Goal: Task Accomplishment & Management: Use online tool/utility

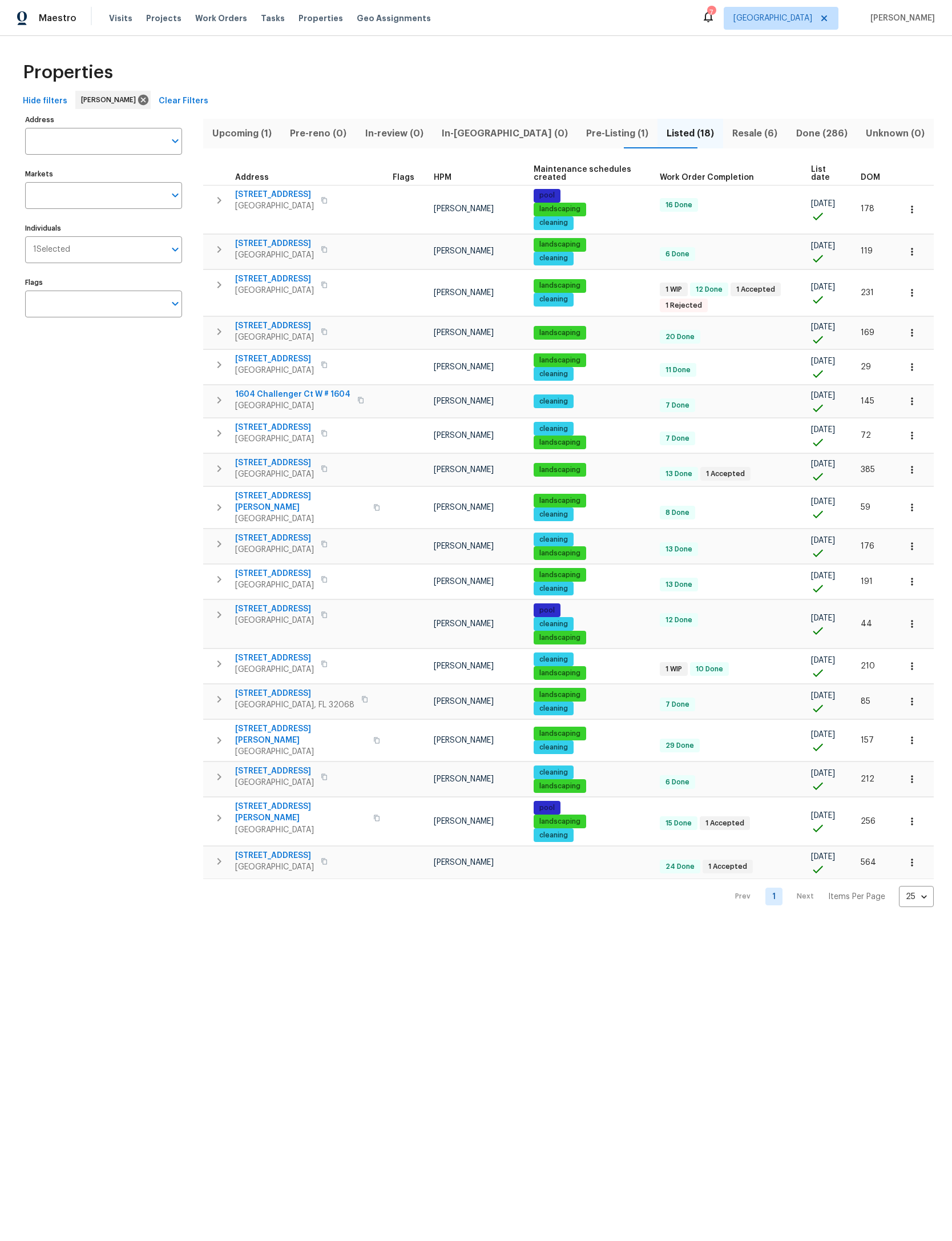
scroll to position [0, 243]
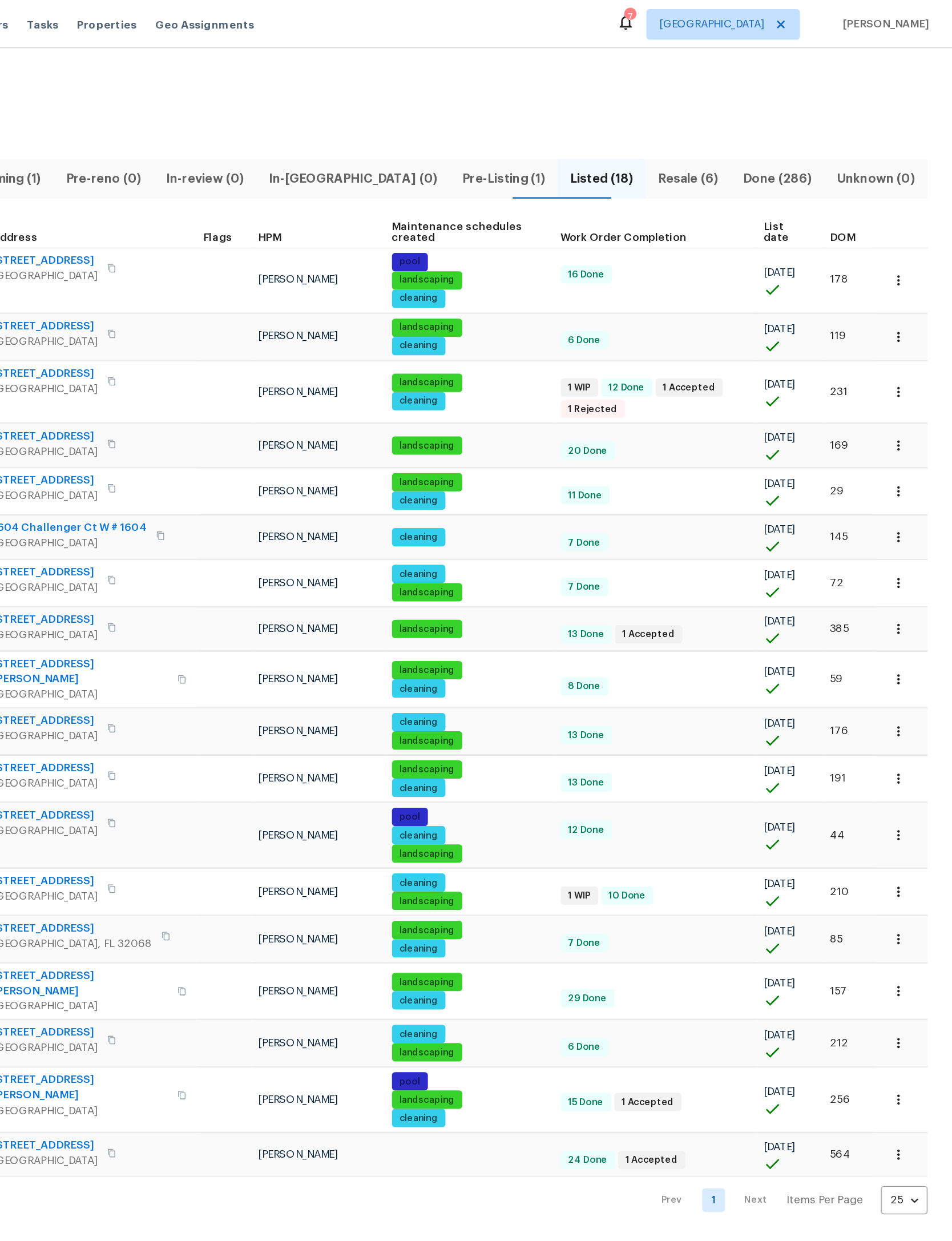
click at [860, 175] on span "DOM" at bounding box center [870, 177] width 19 height 8
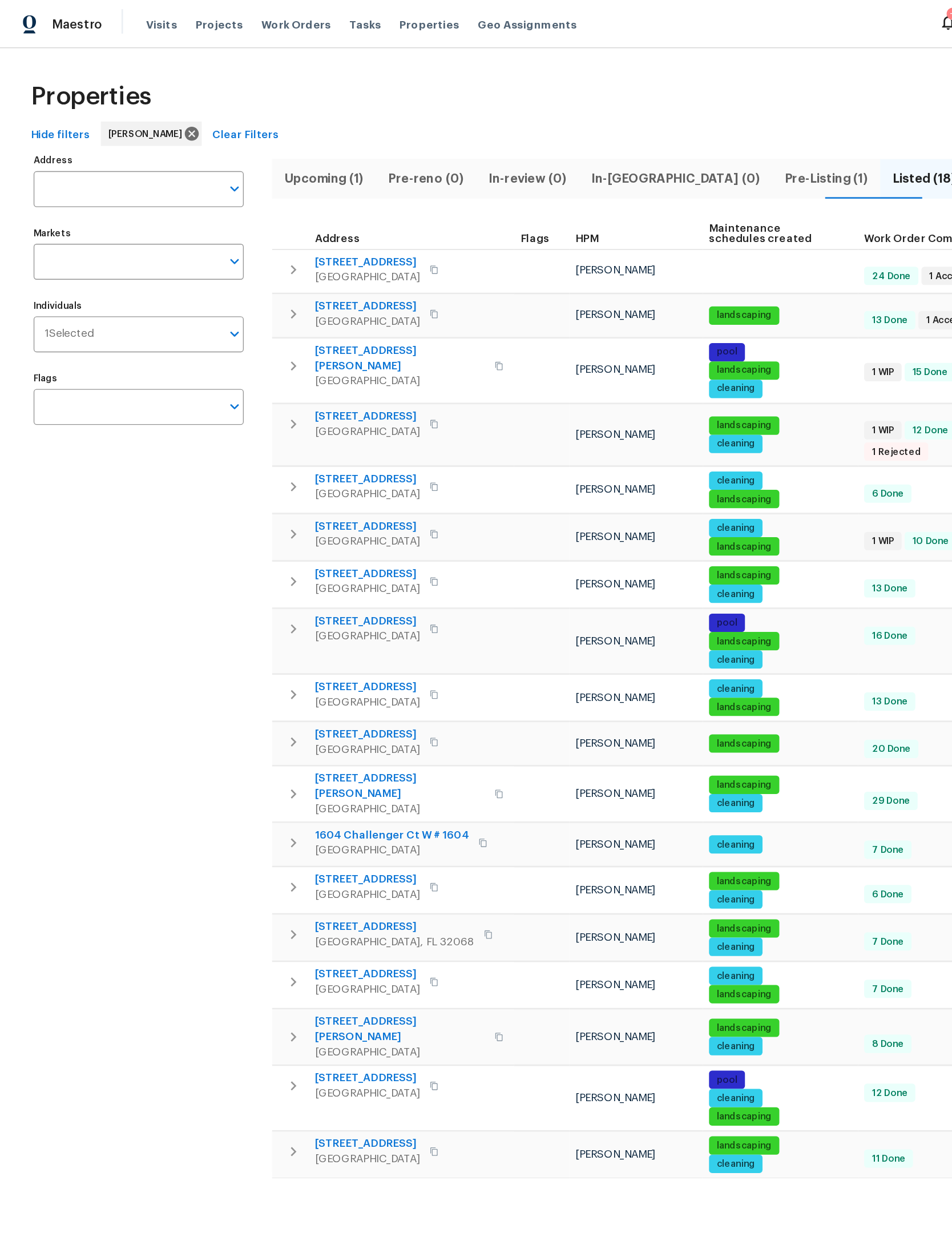
click at [301, 197] on span "102 Courageous Ct N # 102" at bounding box center [274, 195] width 79 height 11
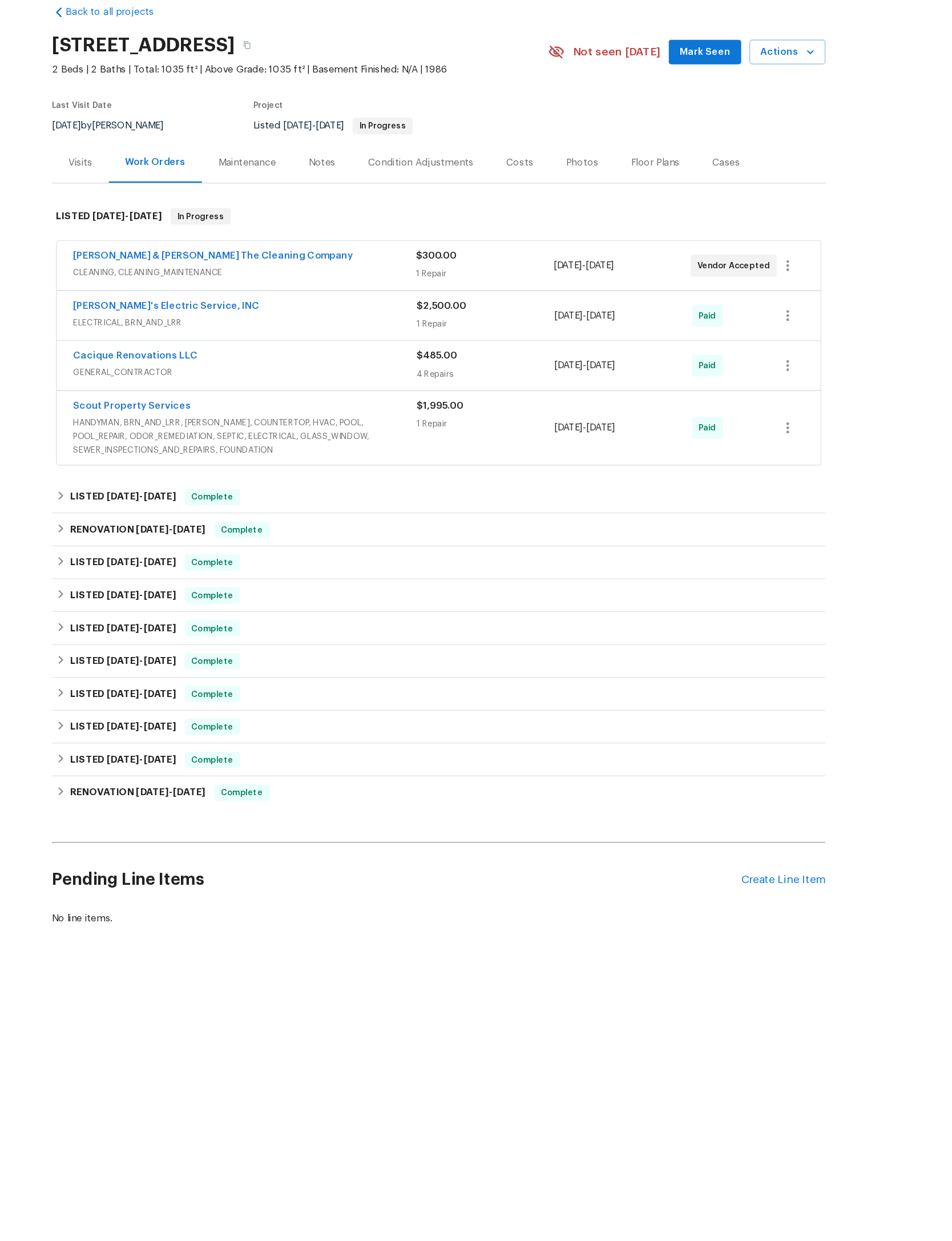
click at [728, 793] on div "Create Line Item" at bounding box center [764, 788] width 70 height 11
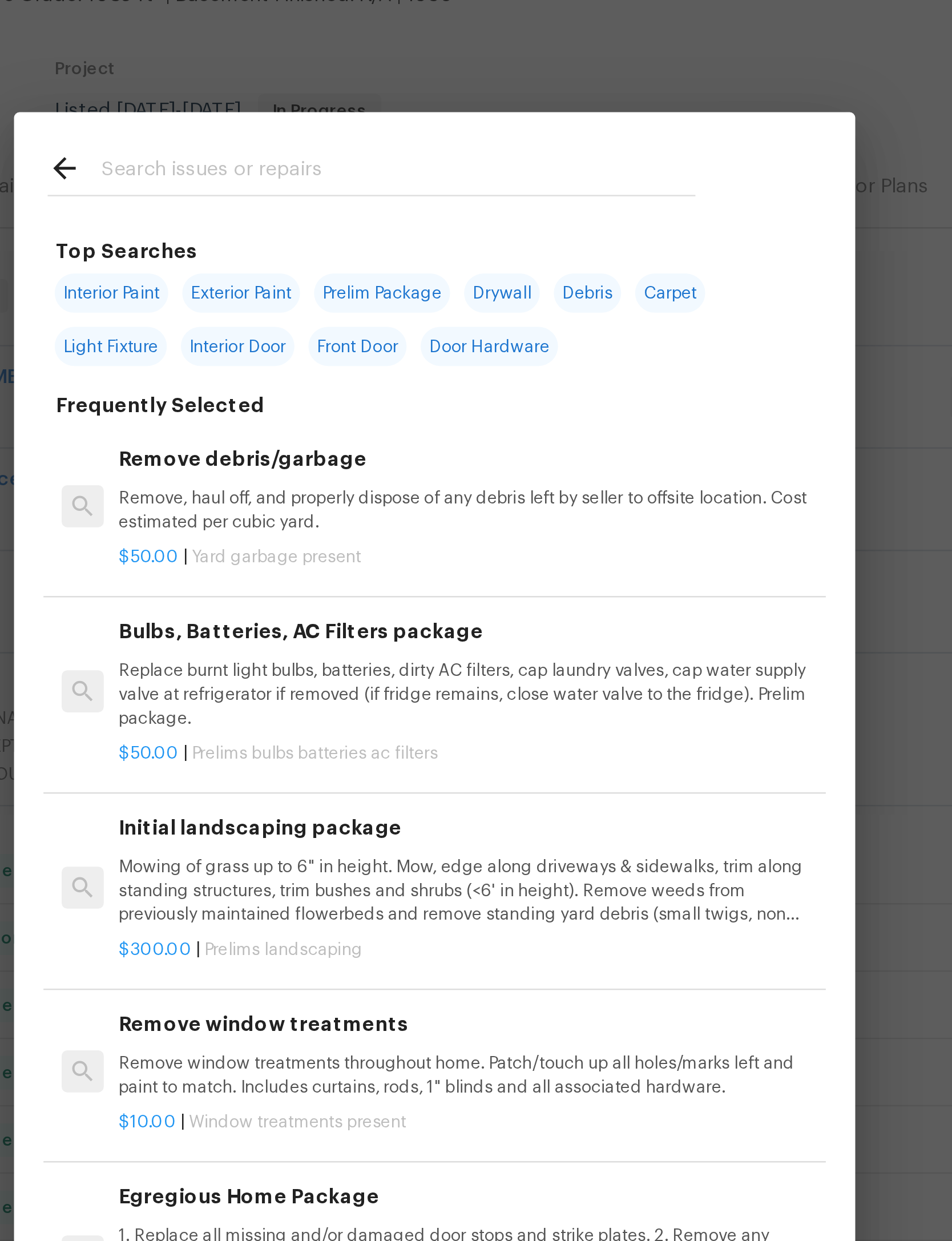
click at [340, 175] on input "text" at bounding box center [461, 184] width 242 height 17
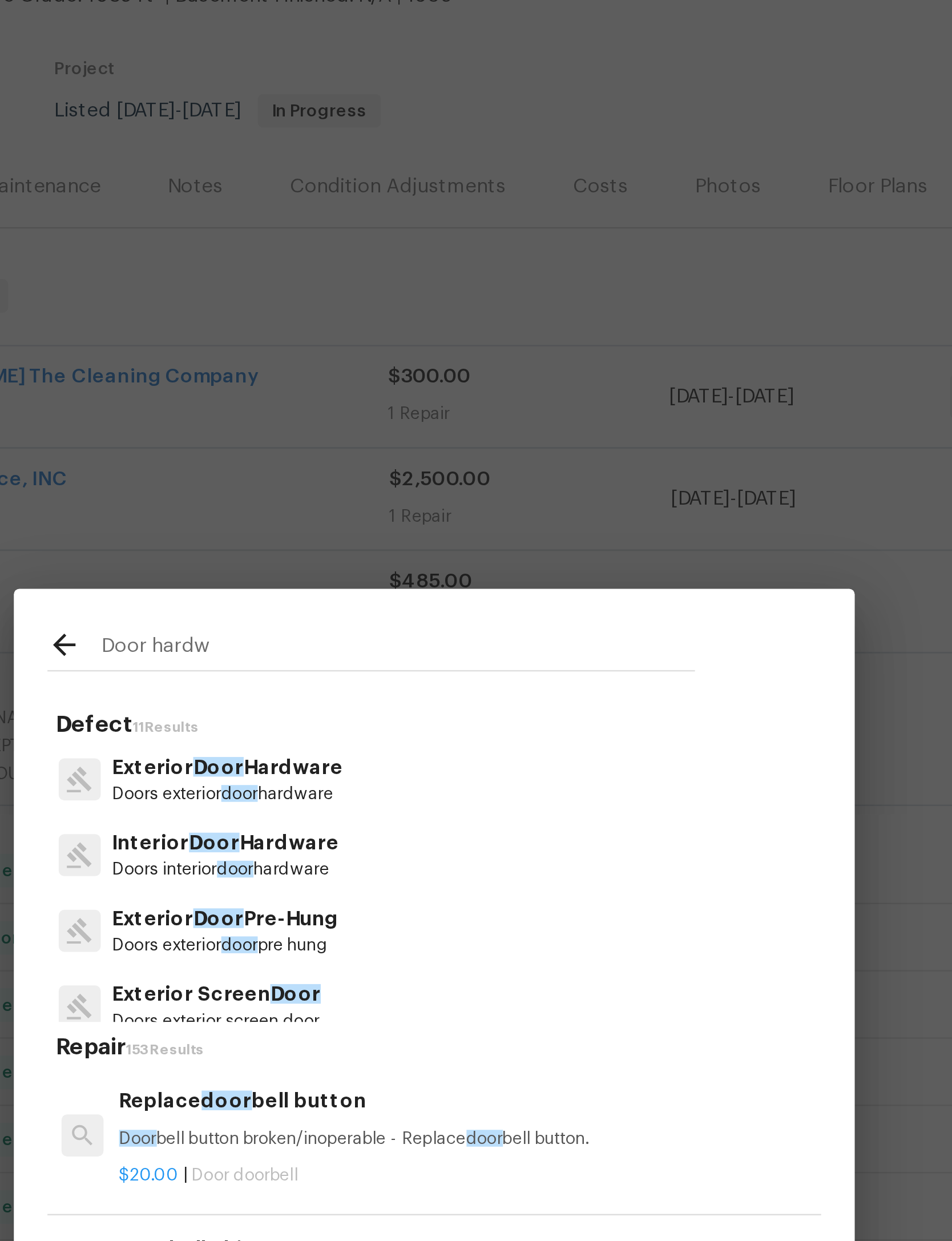
type input "Door hardwa"
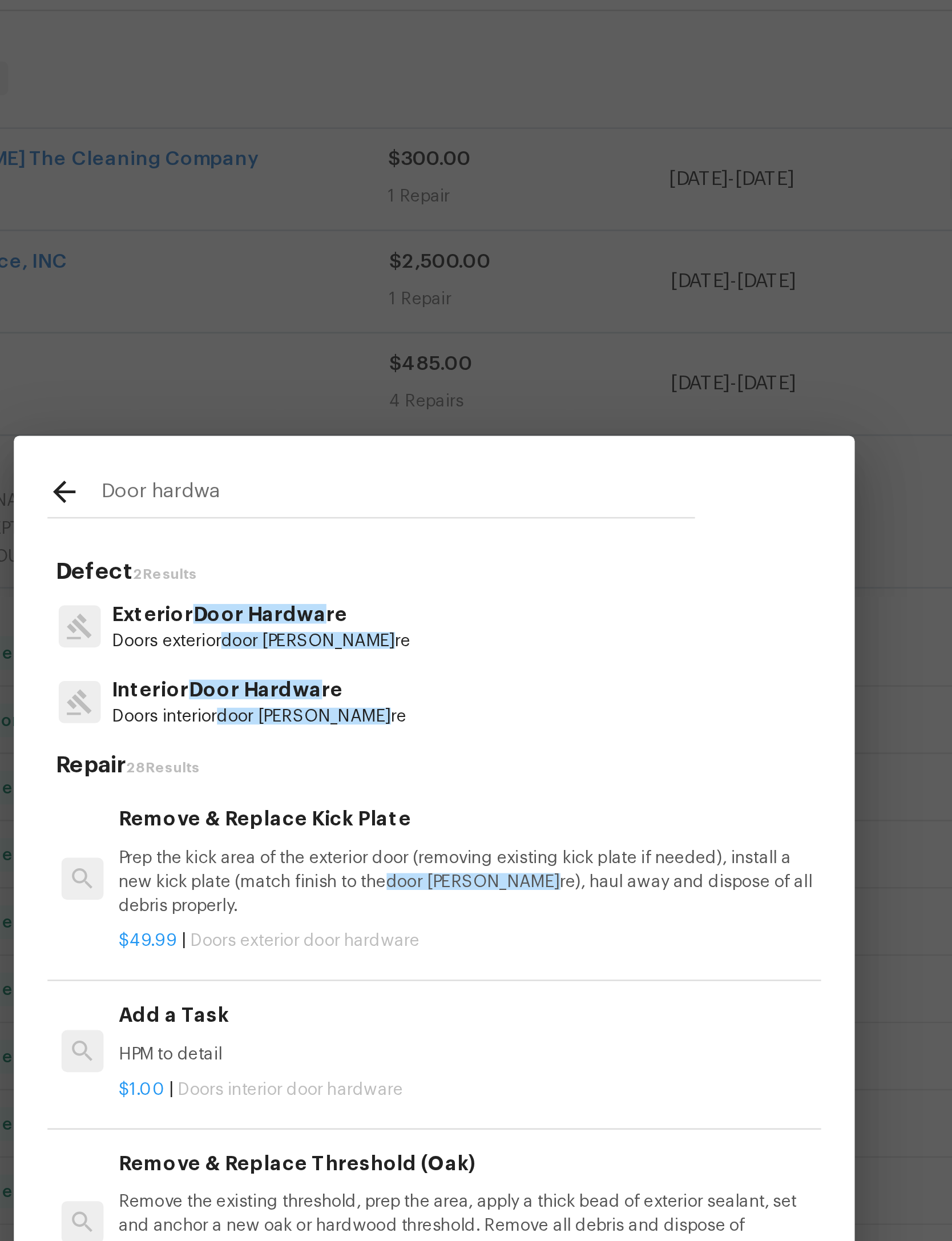
click at [378, 448] on span "Door Hardwa" at bounding box center [404, 452] width 54 height 8
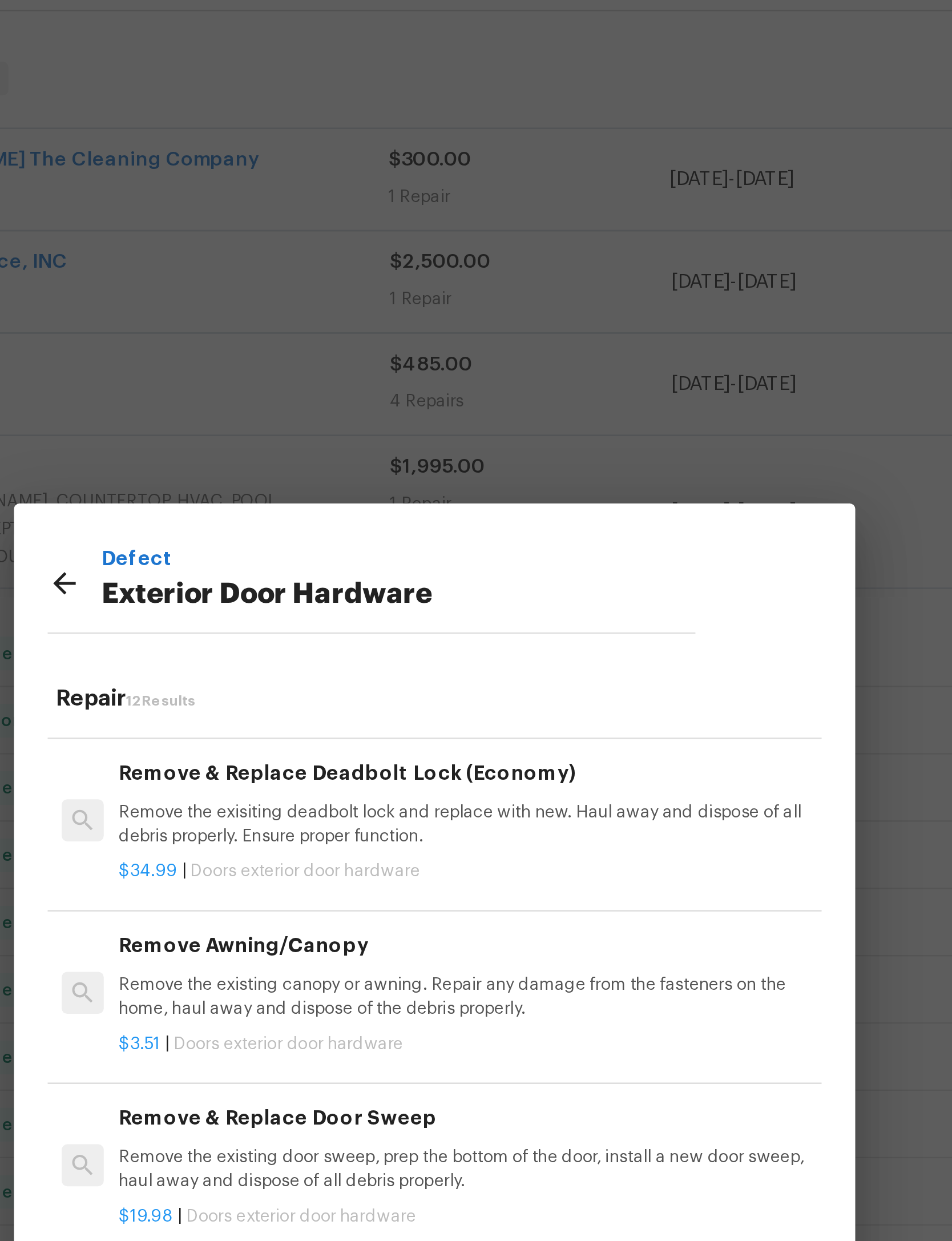
scroll to position [561, 0]
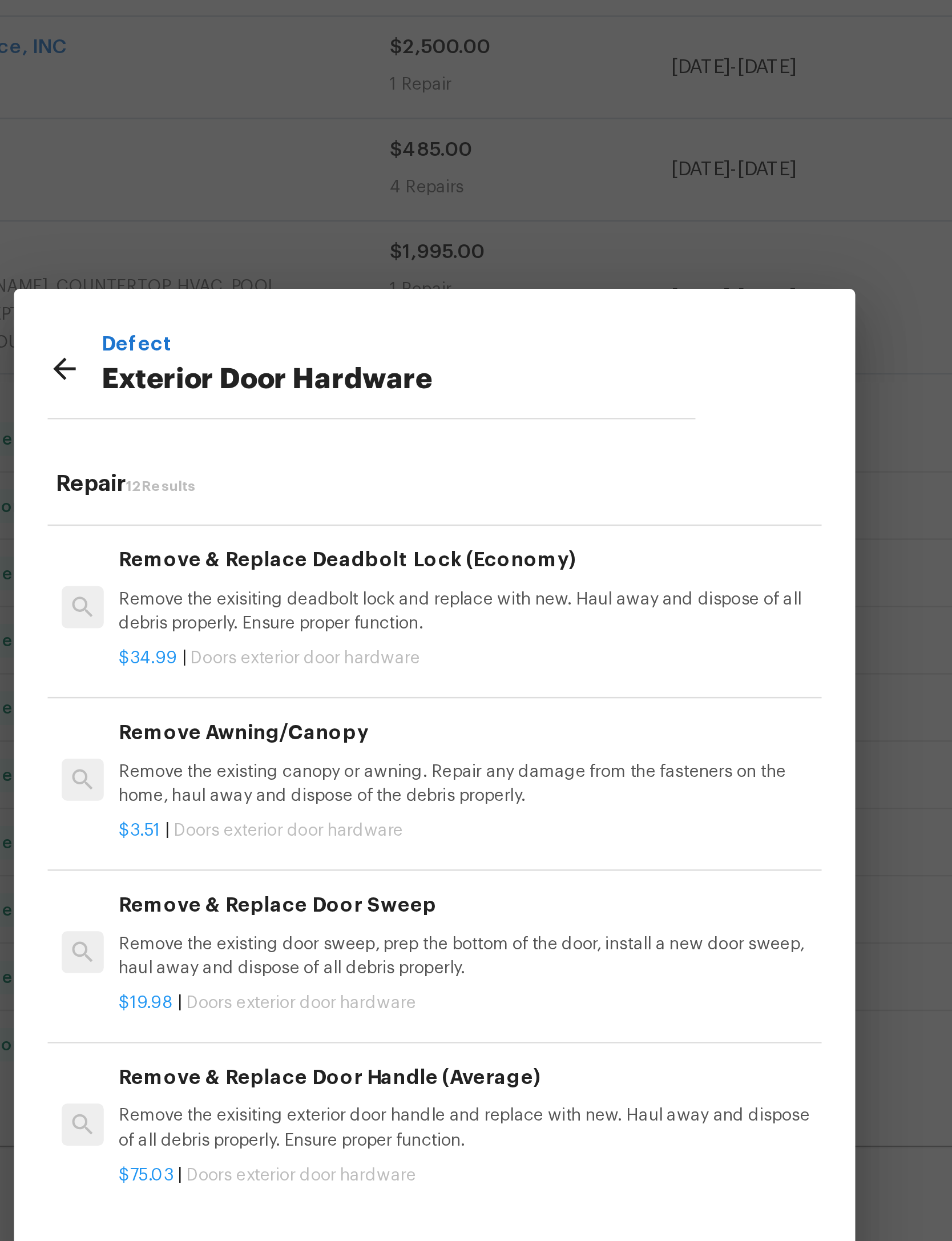
click at [348, 739] on p "Remove the exisiting exterior door handle and replace with new. Haul away and d…" at bounding box center [489, 748] width 283 height 19
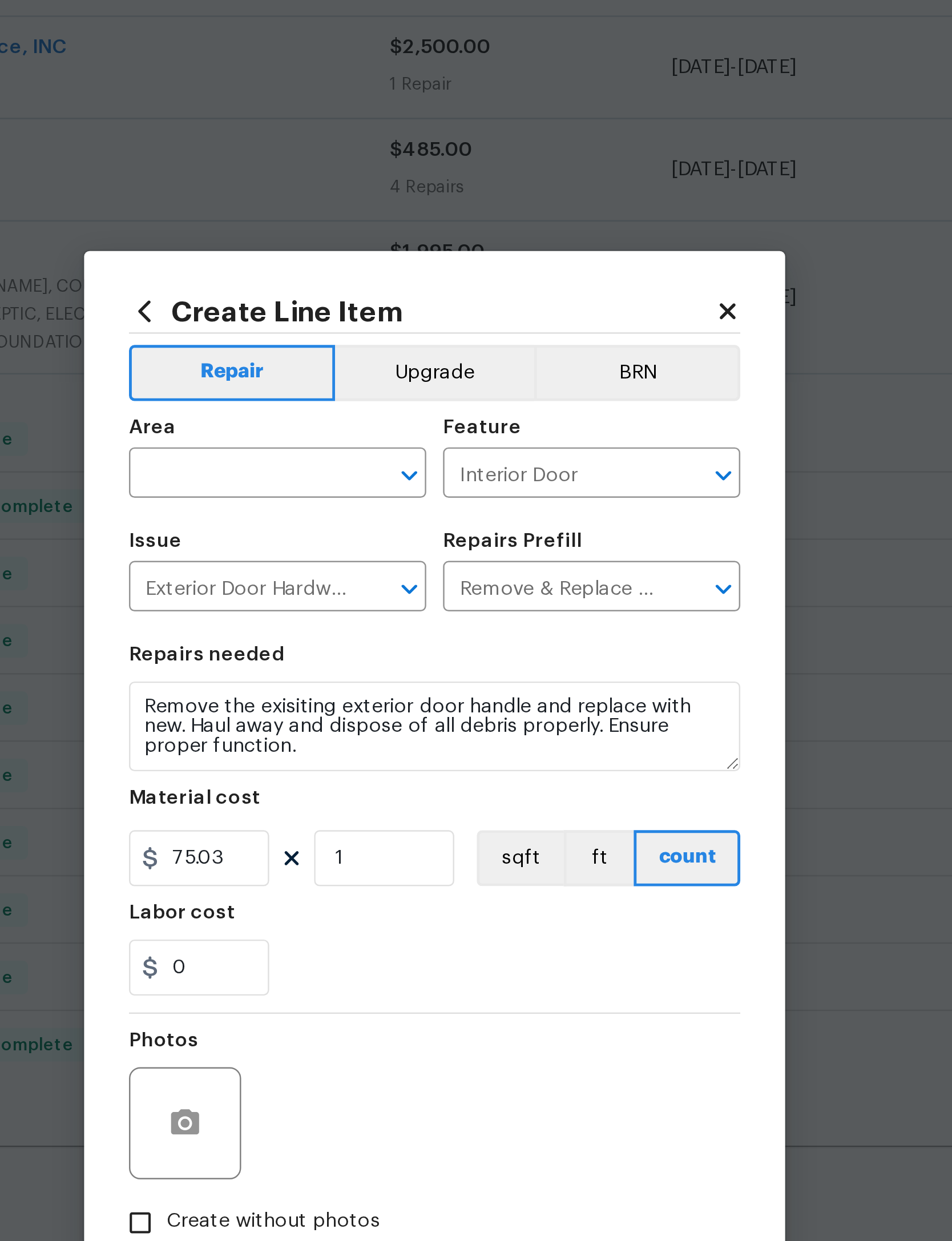
click at [352, 475] on input "text" at bounding box center [396, 484] width 89 height 18
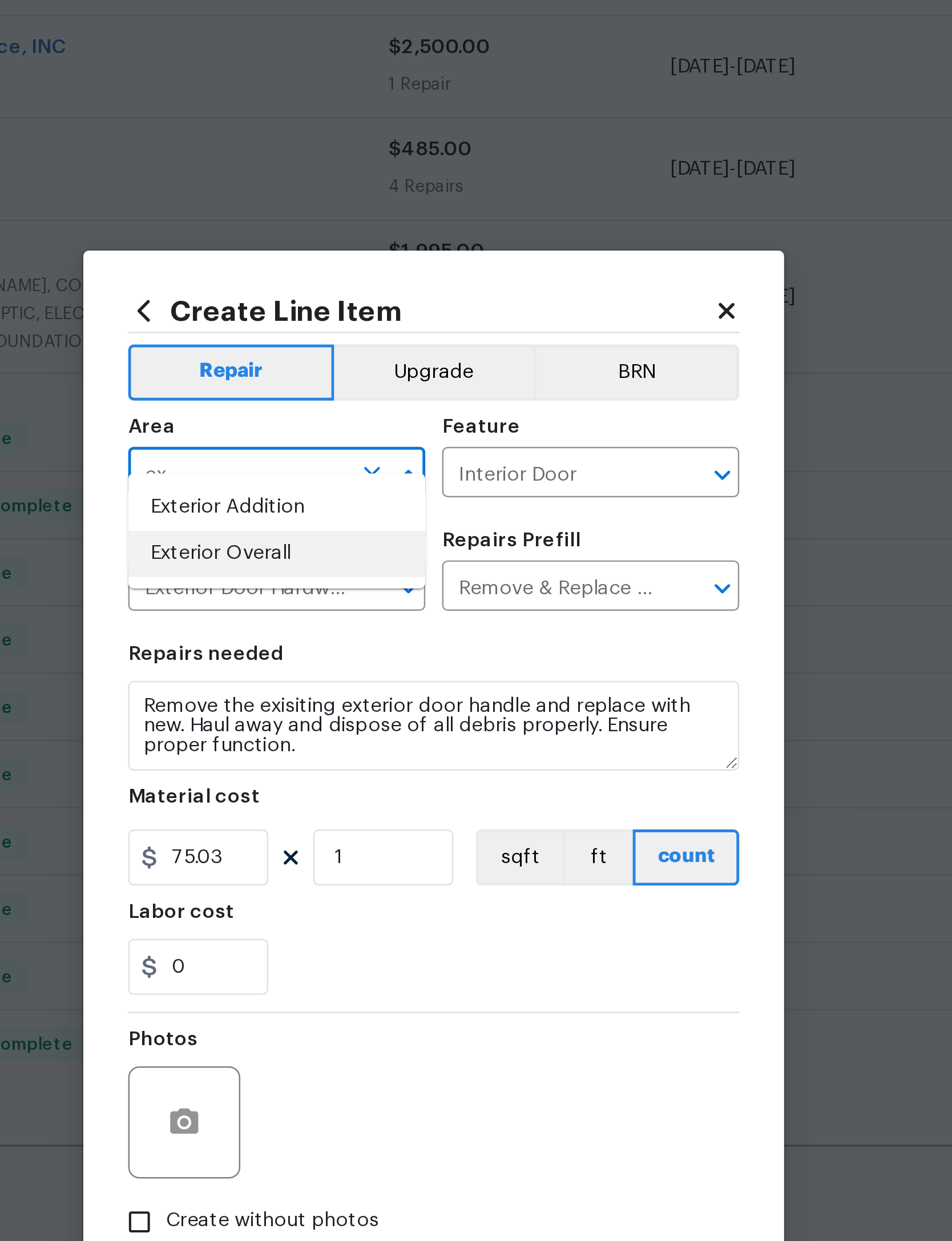
click at [352, 506] on li "Exterior Overall" at bounding box center [412, 516] width 121 height 19
type input "Exterior Overall"
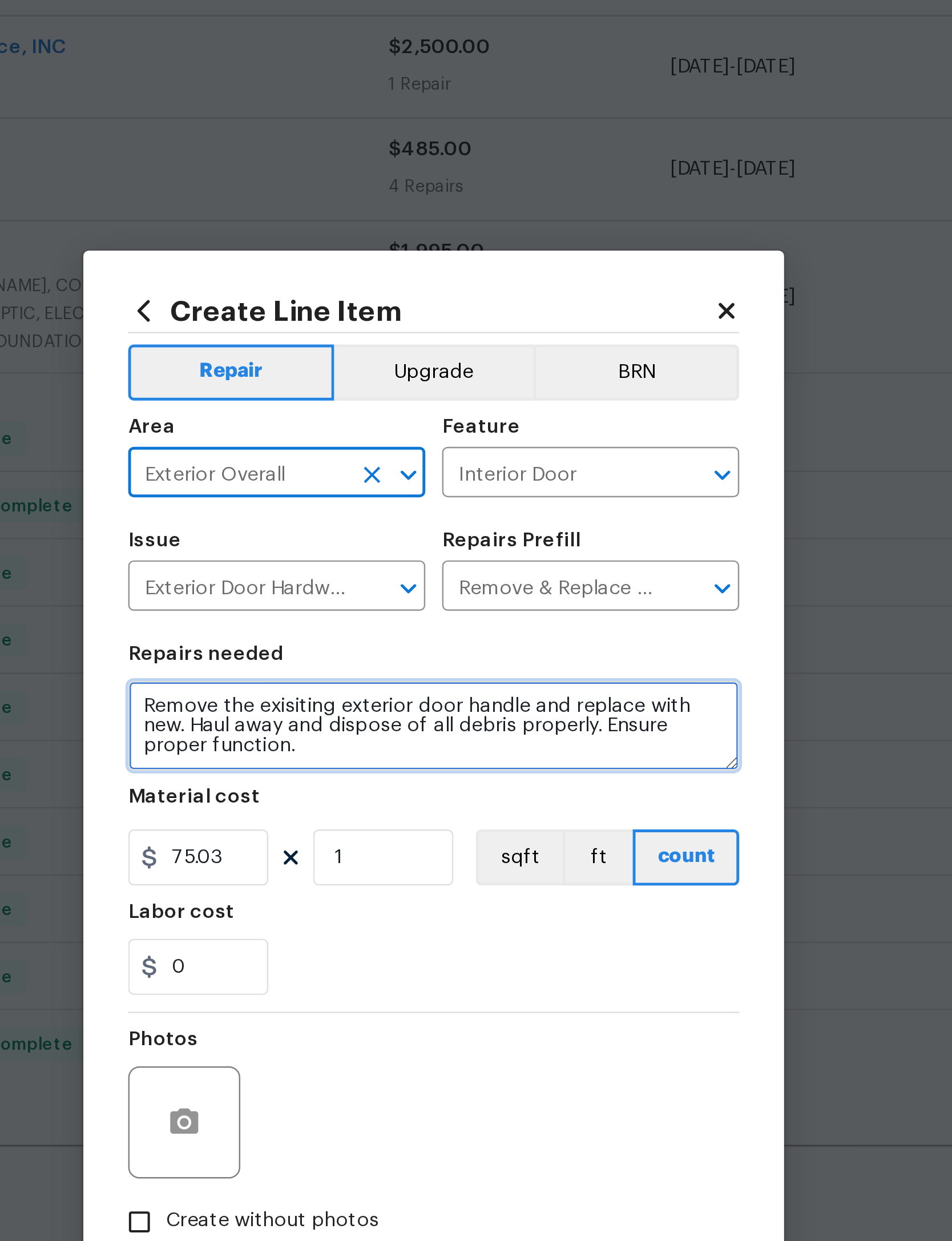
click at [352, 567] on textarea "Remove the exisiting exterior door handle and replace with new. Haul away and d…" at bounding box center [476, 586] width 249 height 37
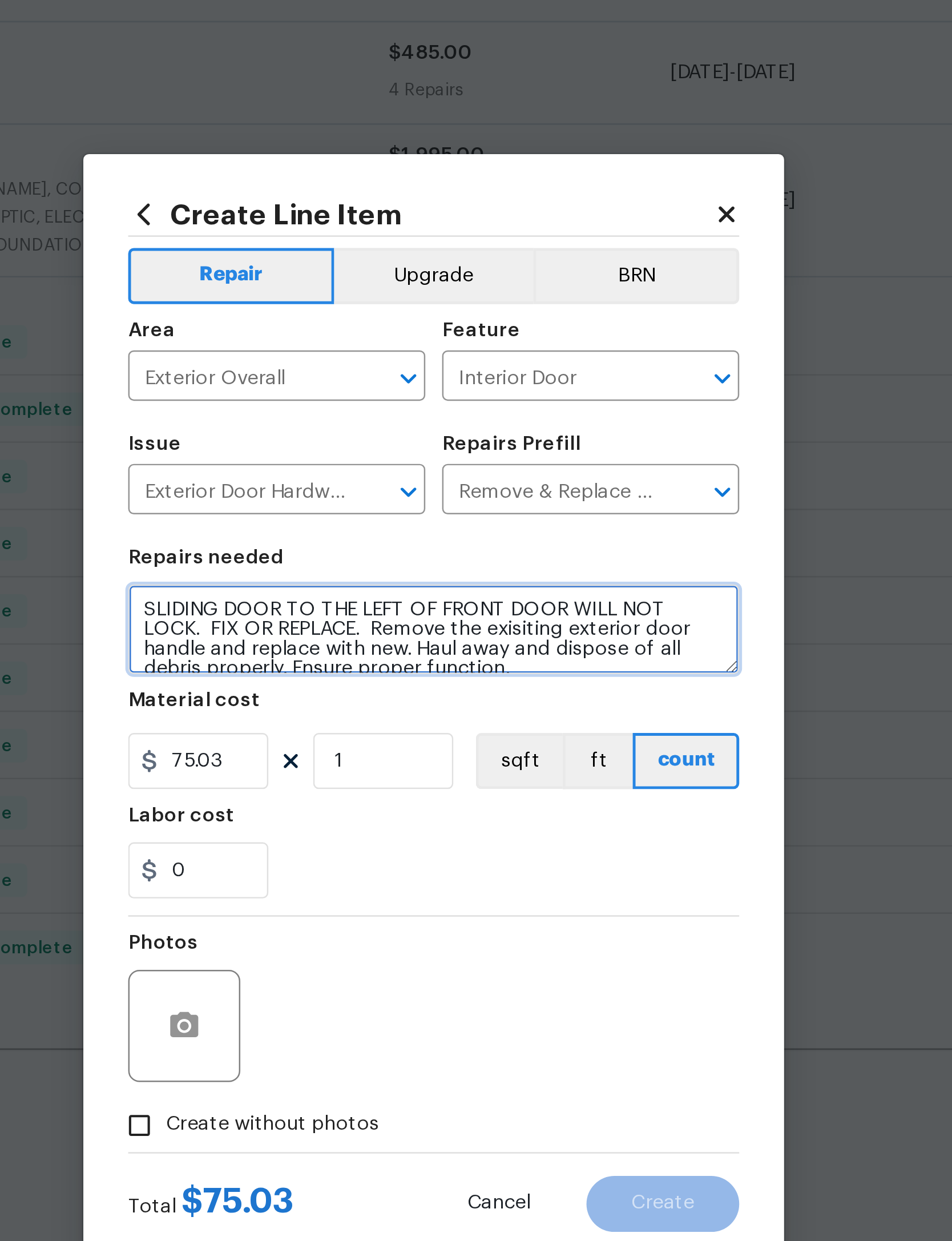
type textarea "SLIDING DOOR TO THE LEFT OF FRONT DOOR WILL NOT LOCK. FIX OR REPLACE. Remove th…"
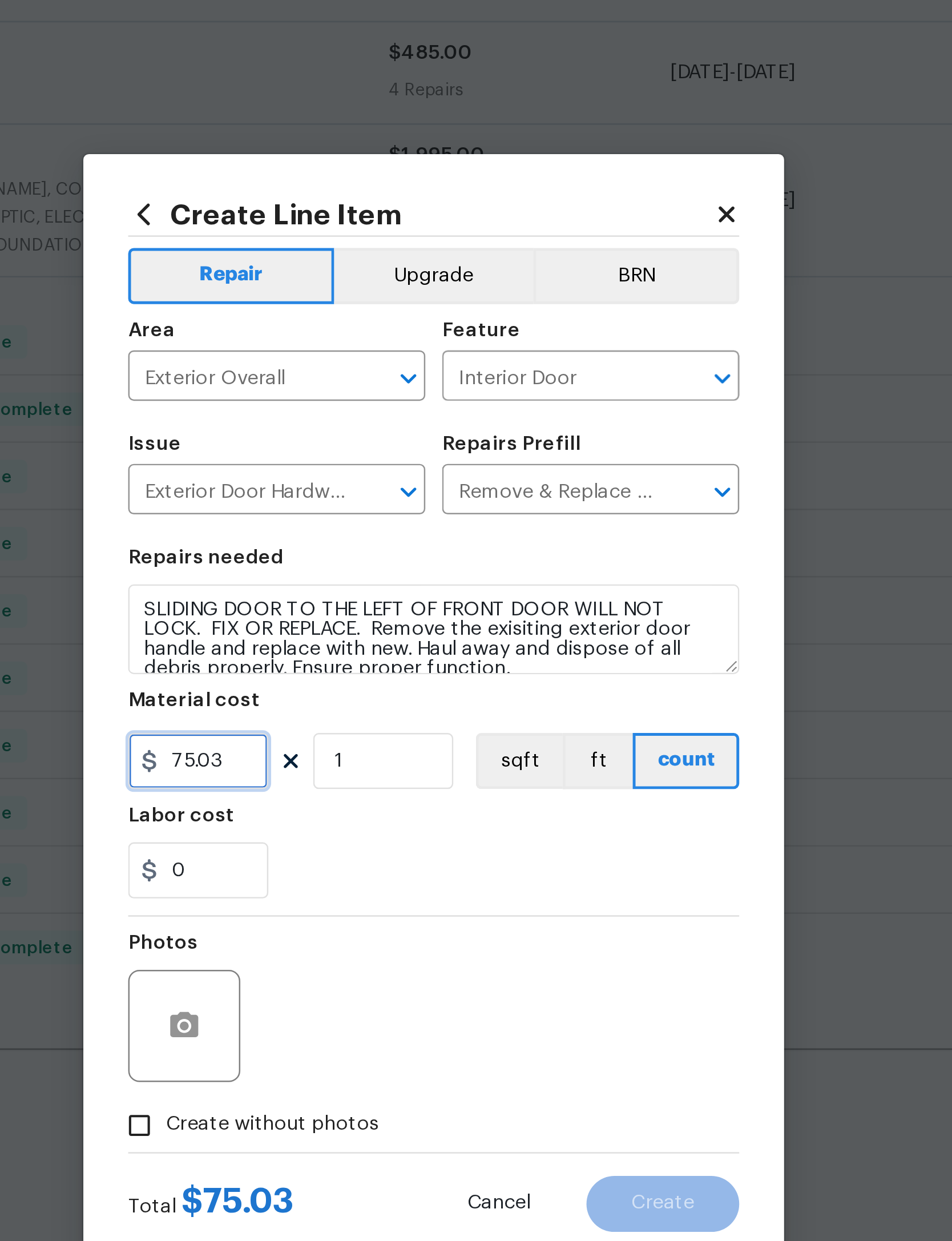
click at [352, 628] on input "75.03" at bounding box center [380, 639] width 57 height 23
type input "250"
click at [352, 657] on div "Labor cost" at bounding box center [476, 664] width 249 height 14
click at [346, 776] on input "Create without photos" at bounding box center [356, 787] width 21 height 21
checkbox input "true"
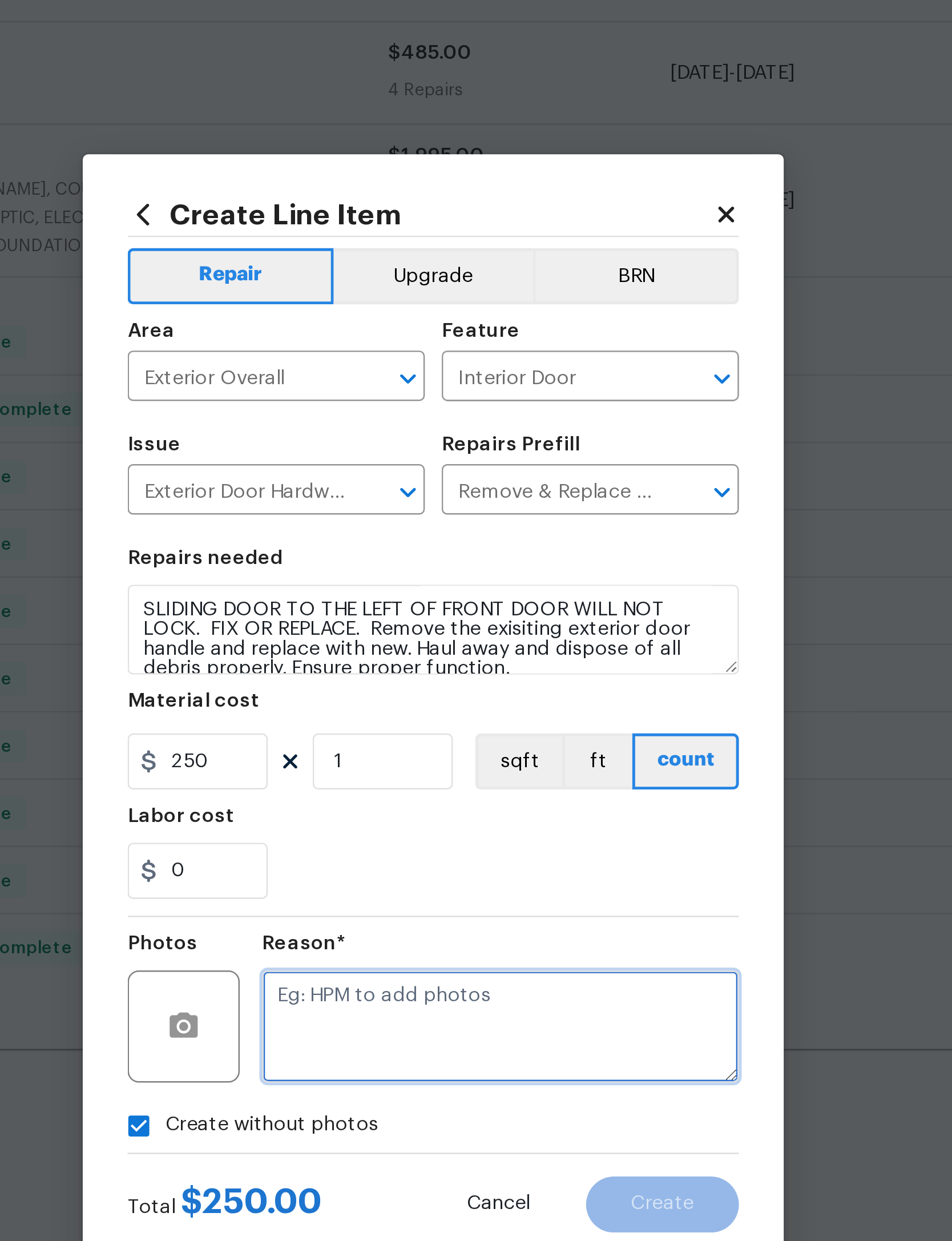
click at [407, 725] on textarea at bounding box center [503, 747] width 194 height 46
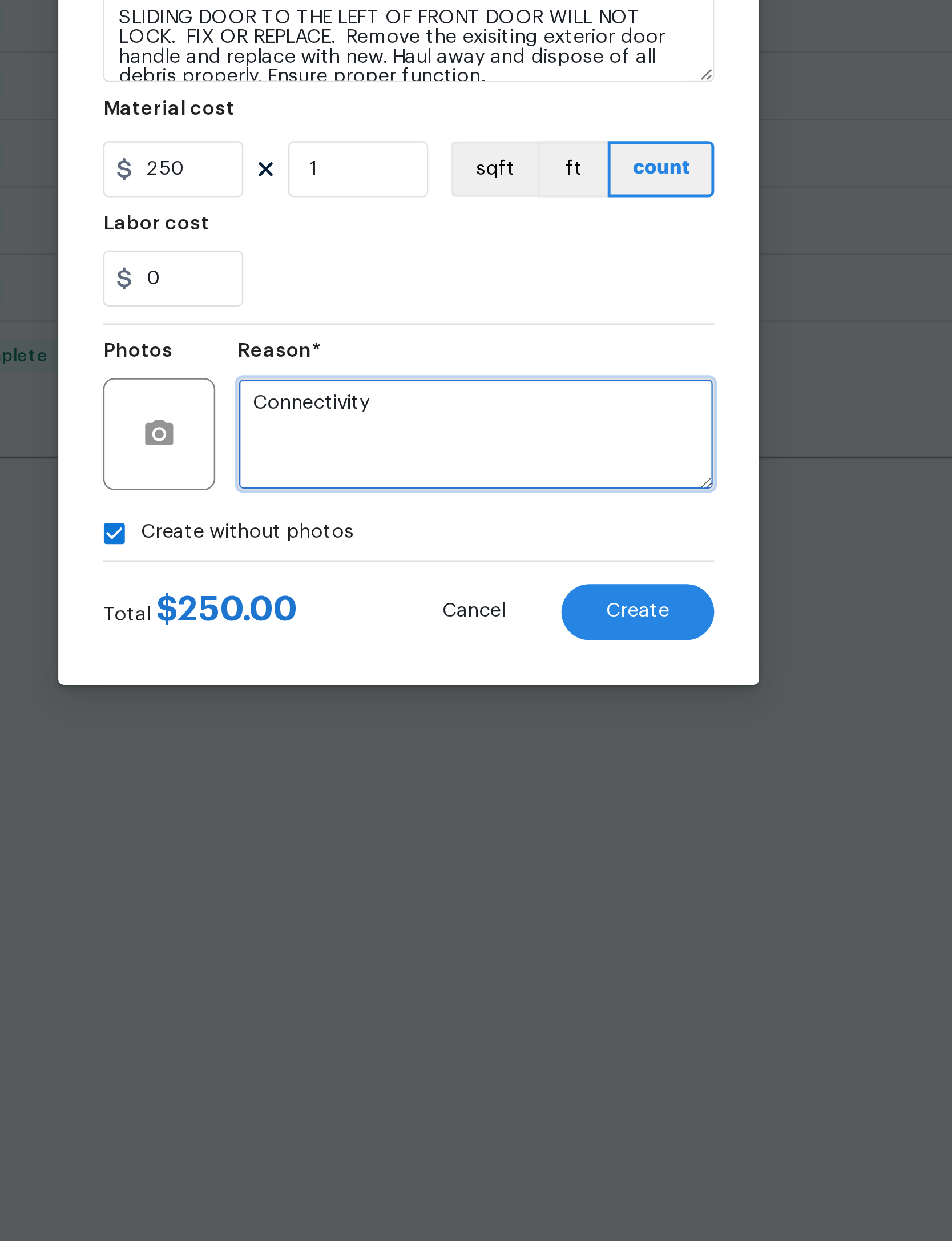
type textarea "Connectivity"
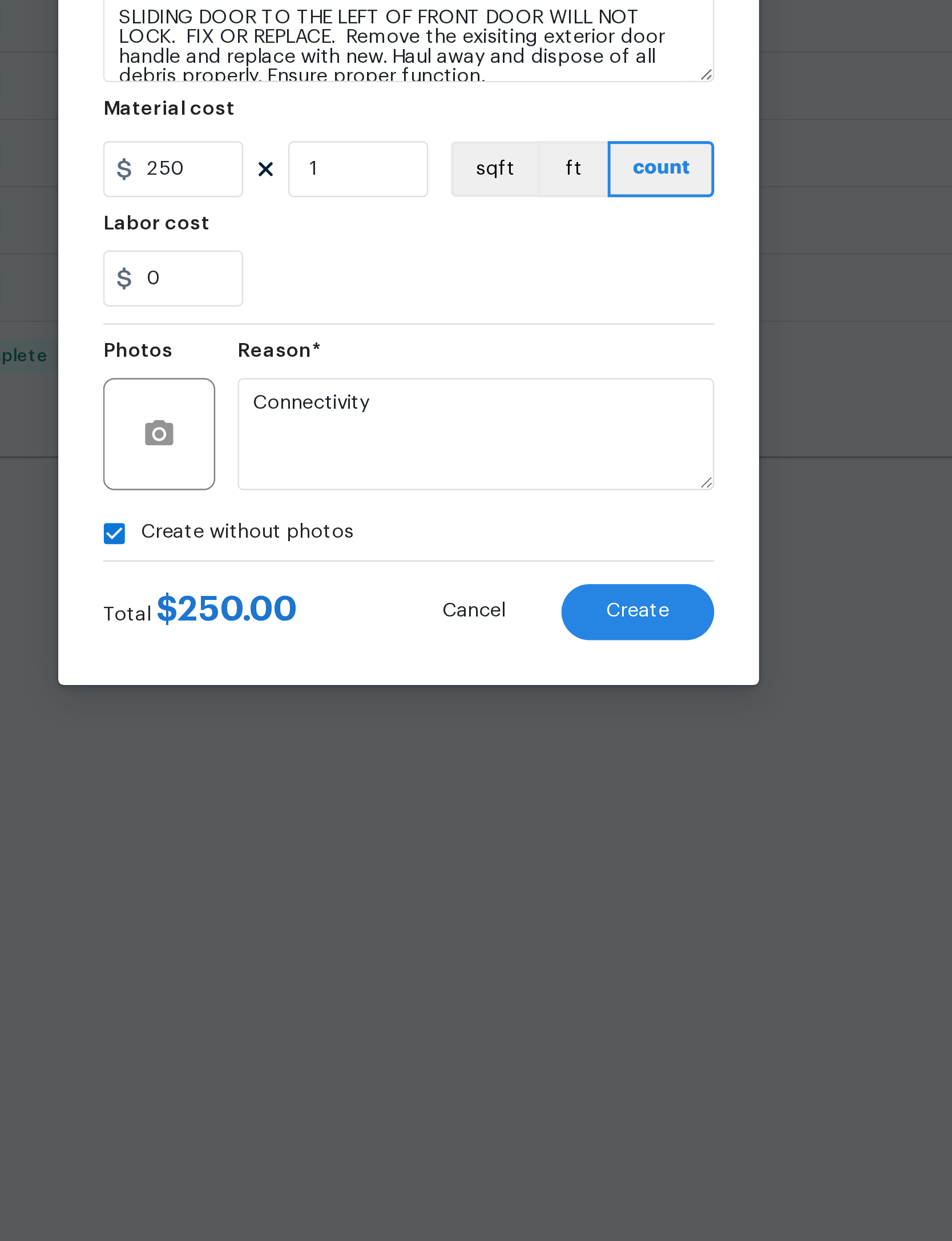
click at [352, 545] on section "Repairs needed SLIDING DOOR TO THE LEFT OF FRONT DOOR WILL NOT LOCK. FIX OR REP…" at bounding box center [476, 623] width 249 height 156
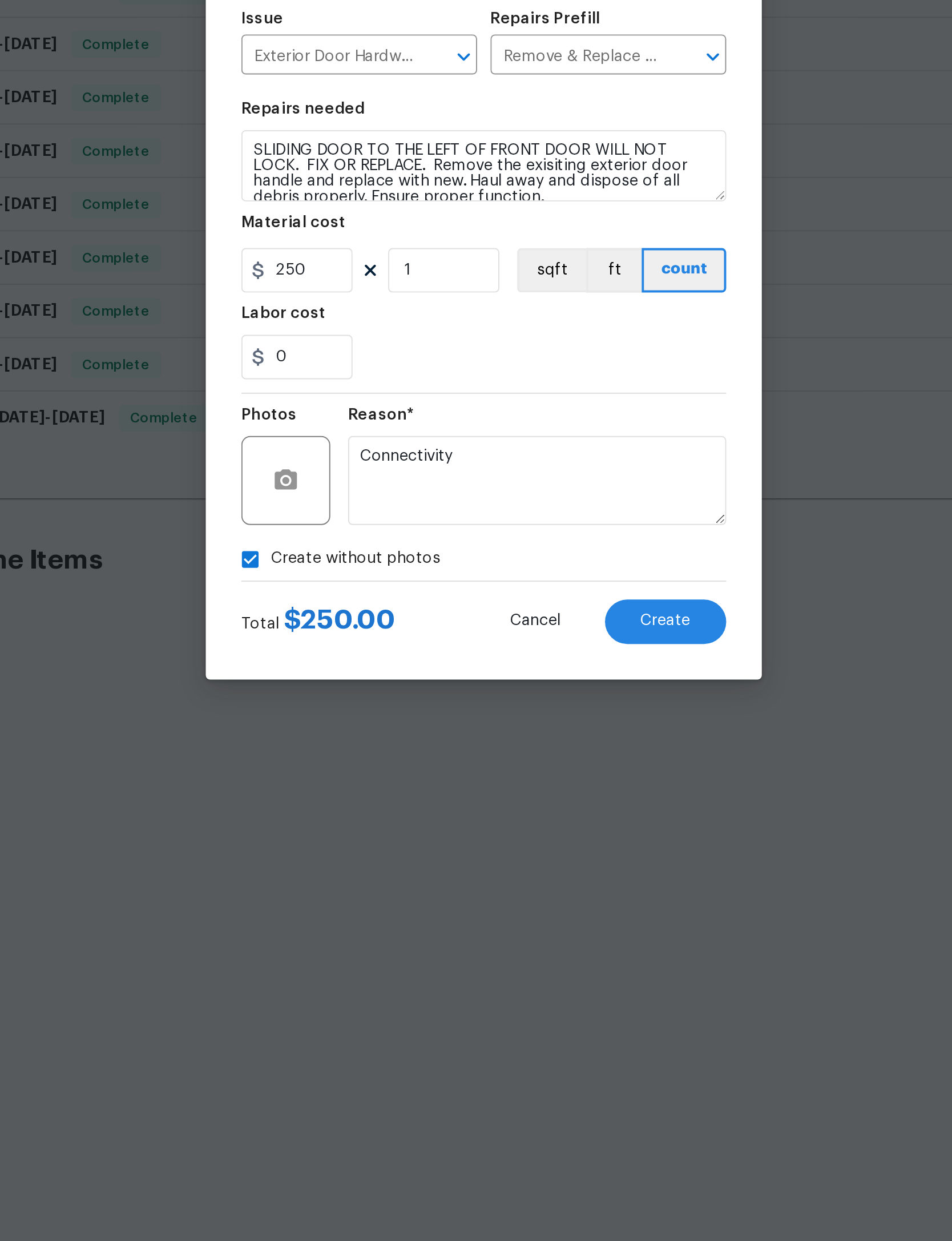
click at [557, 815] on span "Create" at bounding box center [570, 818] width 26 height 8
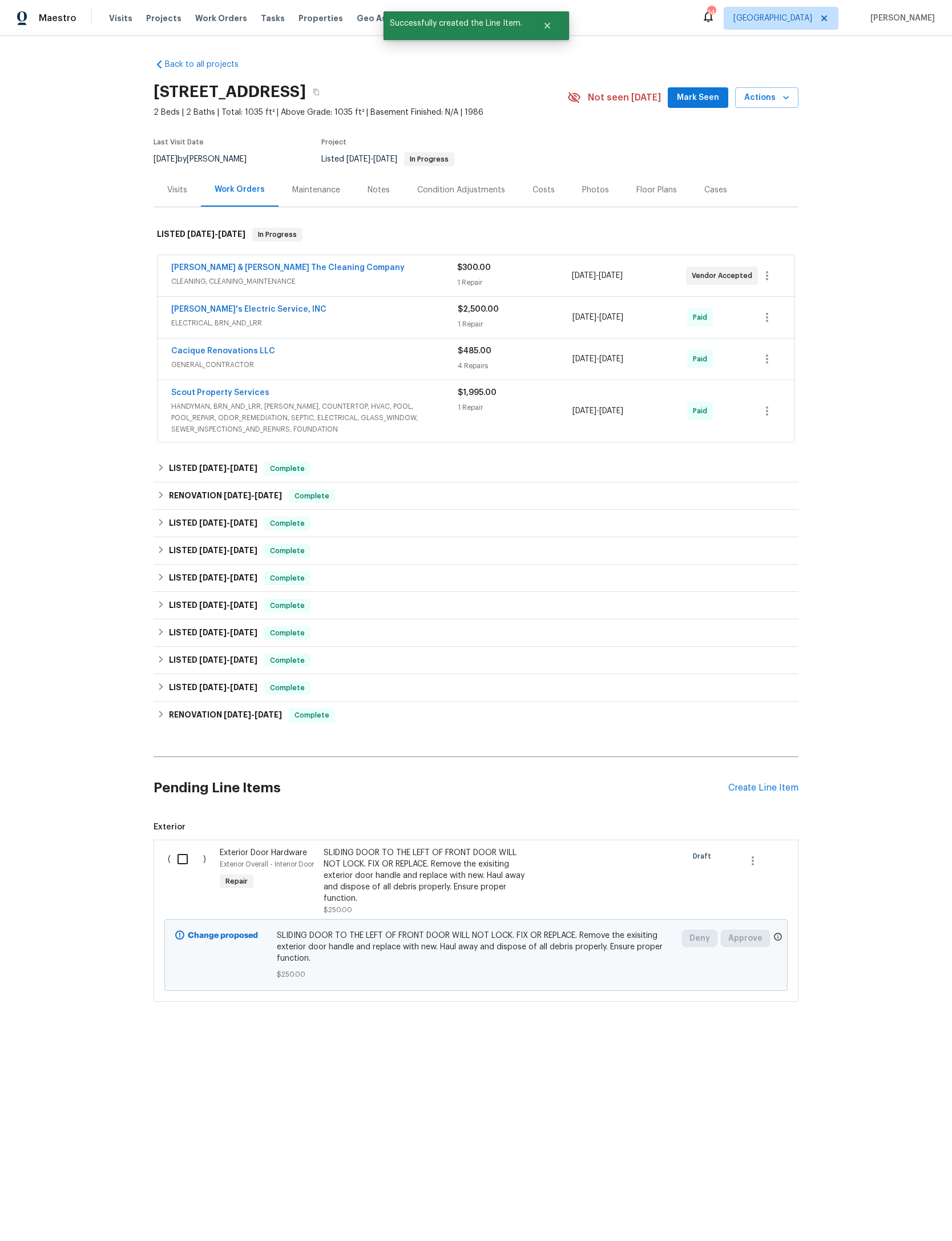
click at [194, 871] on input "checkbox" at bounding box center [187, 858] width 33 height 24
checkbox input "true"
click at [888, 1205] on span "Create Work Order" at bounding box center [887, 1212] width 76 height 14
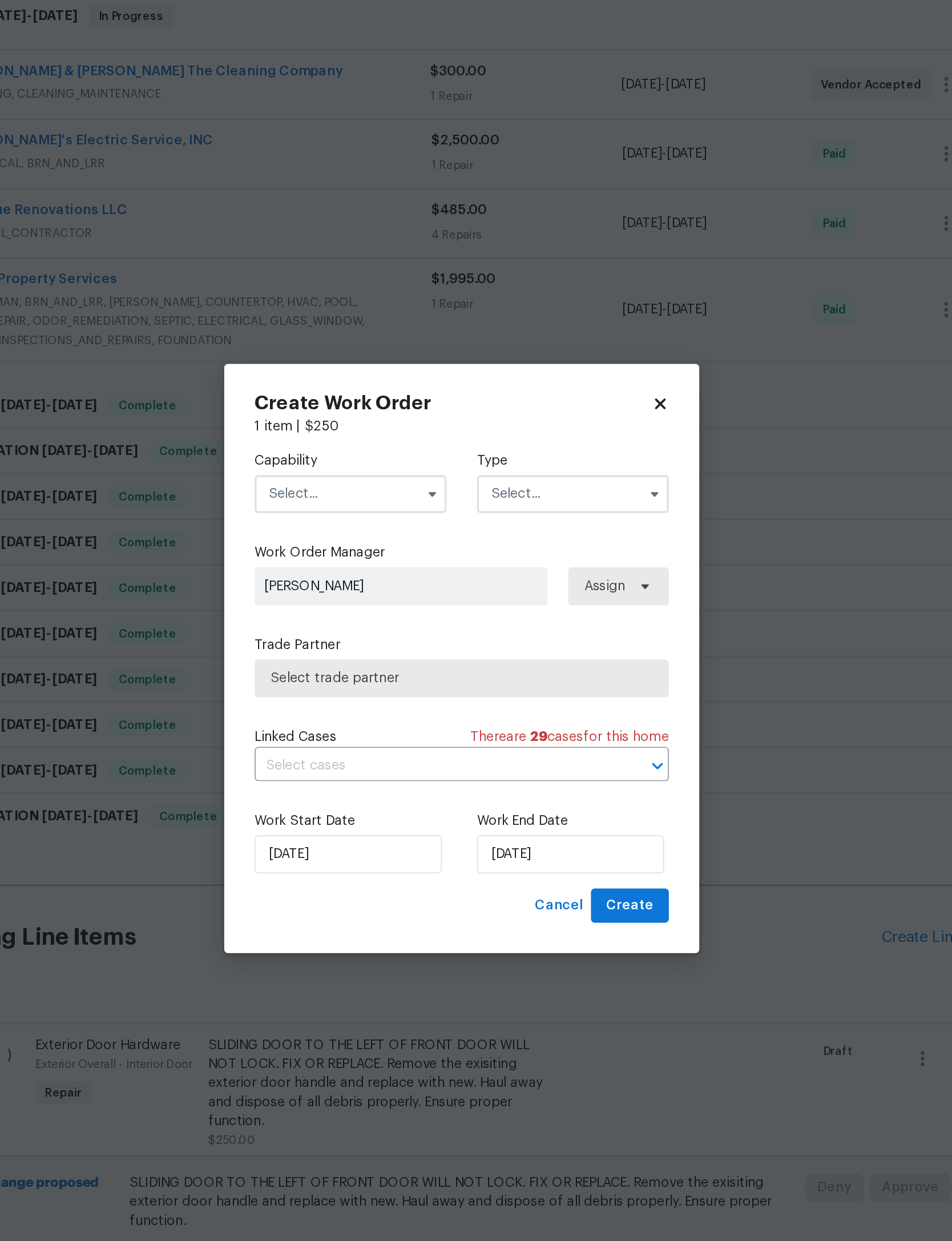
click at [352, 510] on input "text" at bounding box center [409, 522] width 115 height 23
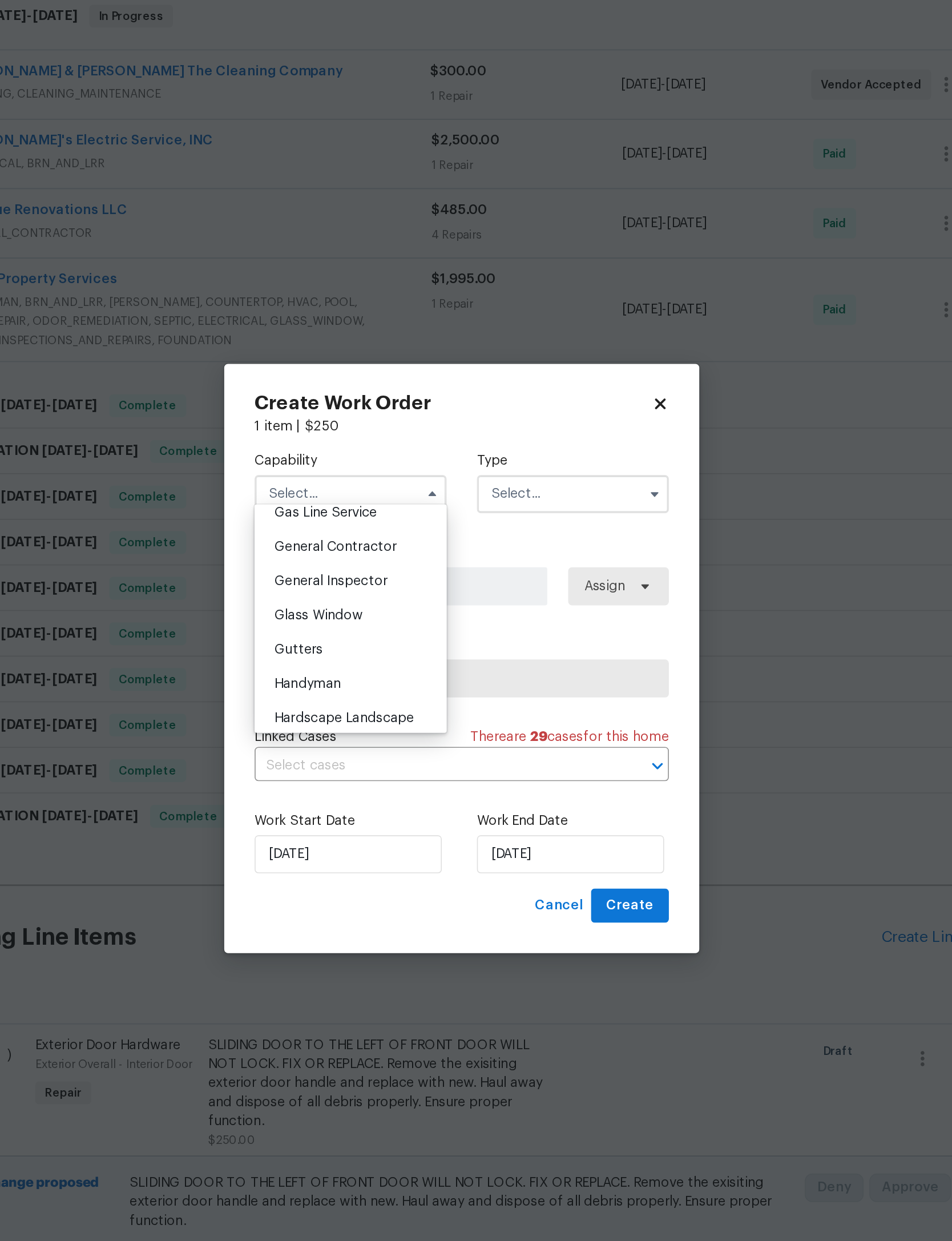
scroll to position [542, 0]
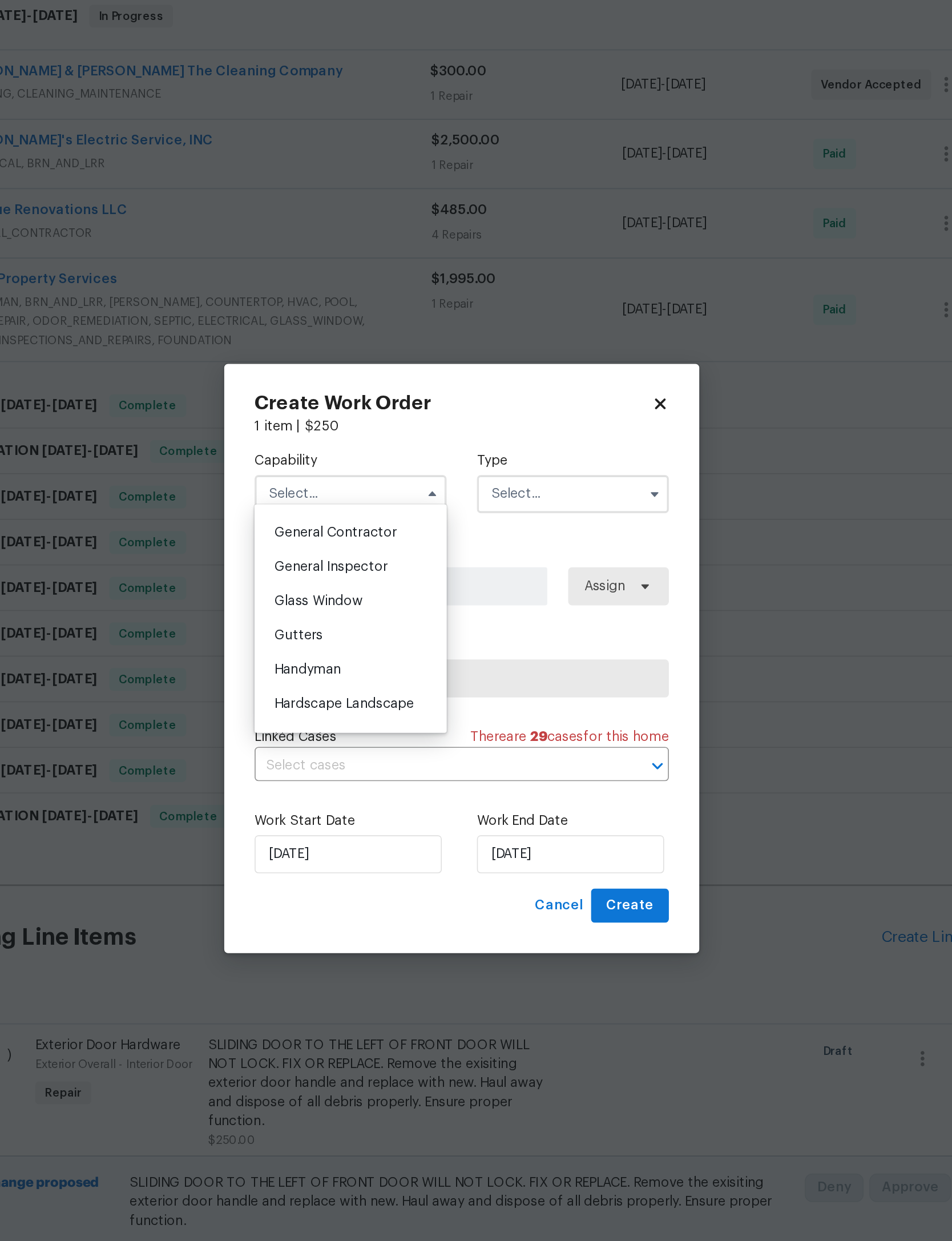
click at [355, 535] on div "General Contractor" at bounding box center [410, 545] width 110 height 21
type input "General Contractor"
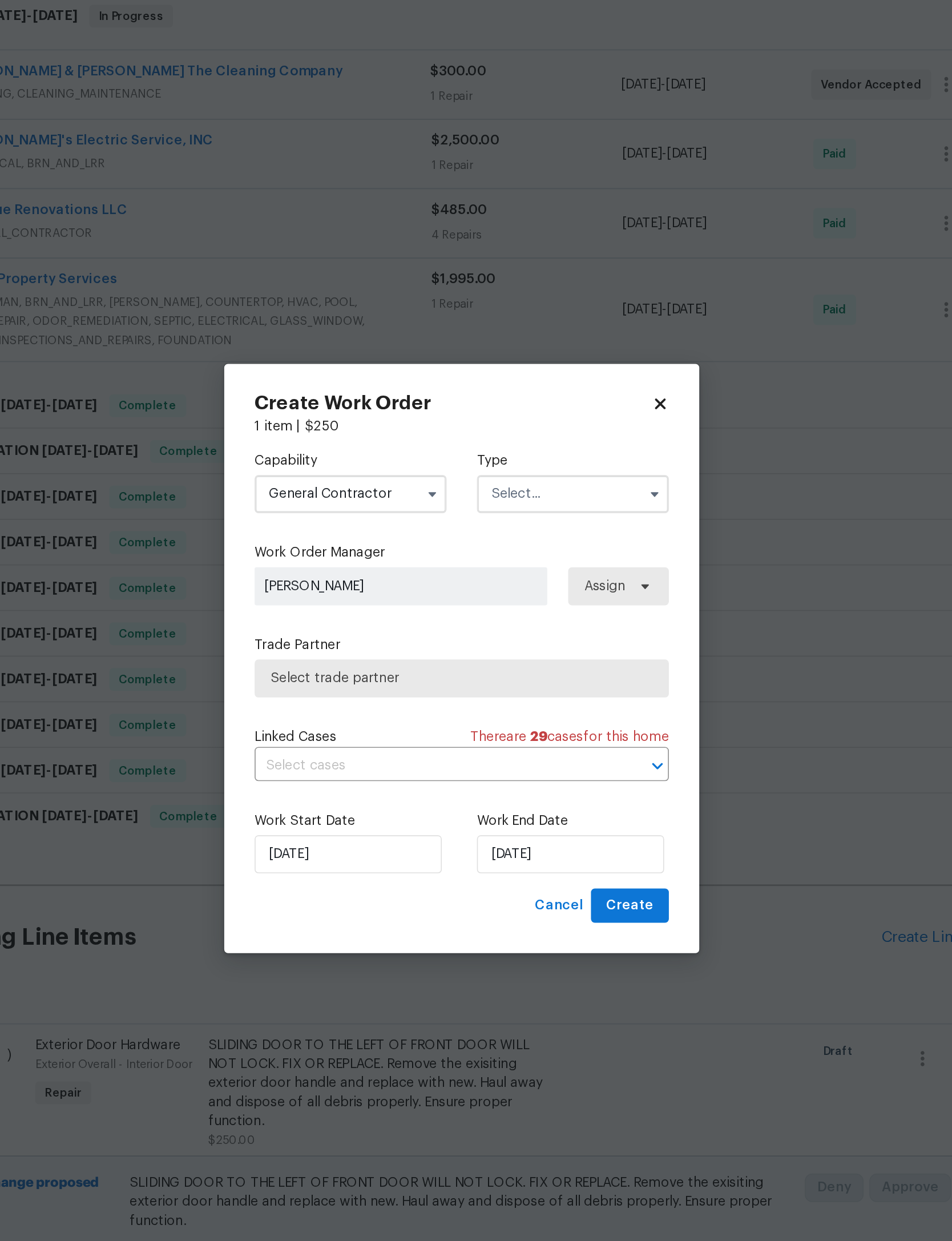
click at [485, 510] on input "text" at bounding box center [542, 522] width 115 height 23
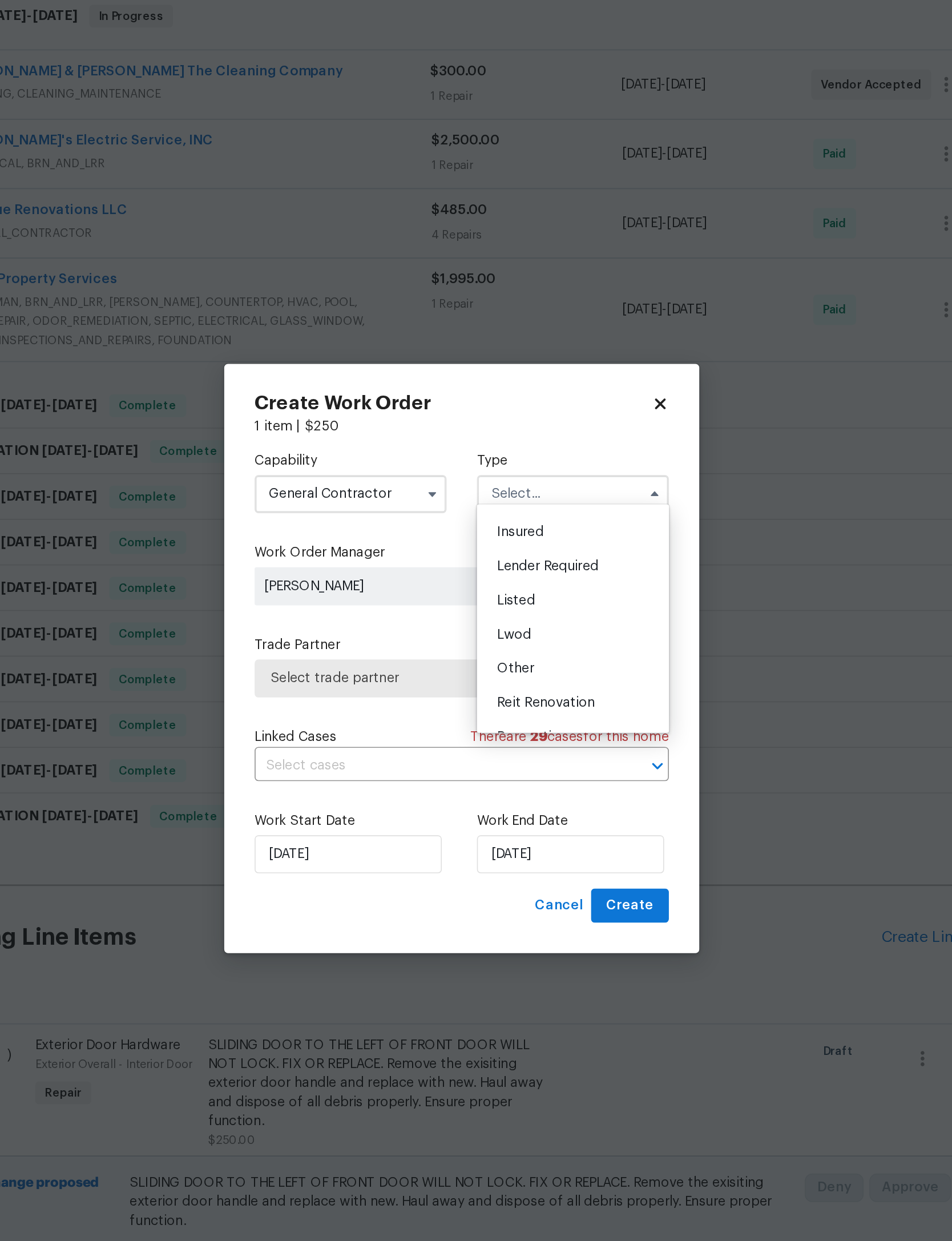
scroll to position [57, 0]
click at [488, 577] on div "Listed" at bounding box center [543, 587] width 110 height 21
type input "Listed"
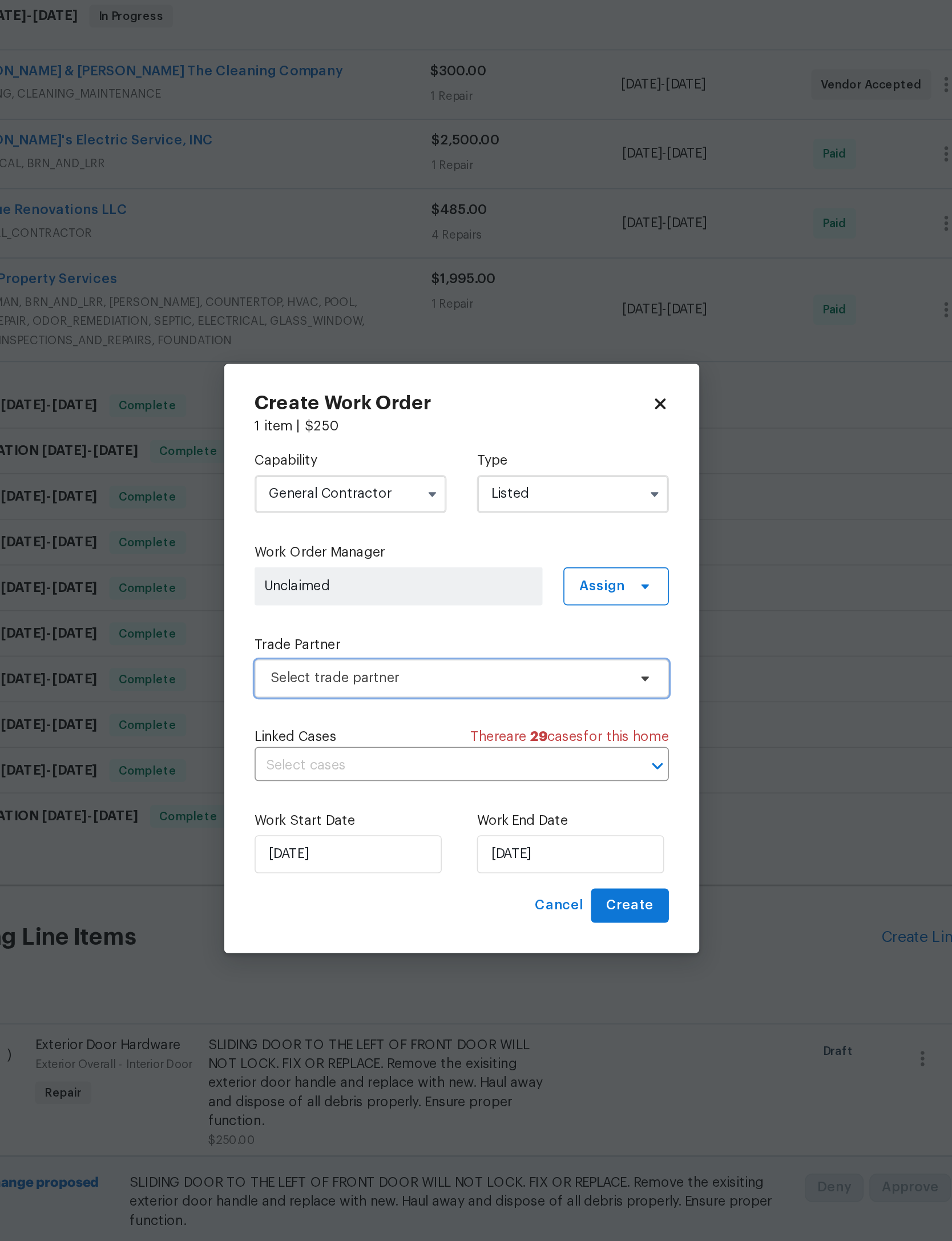
click at [362, 627] on span "Select trade partner" at bounding box center [468, 632] width 213 height 11
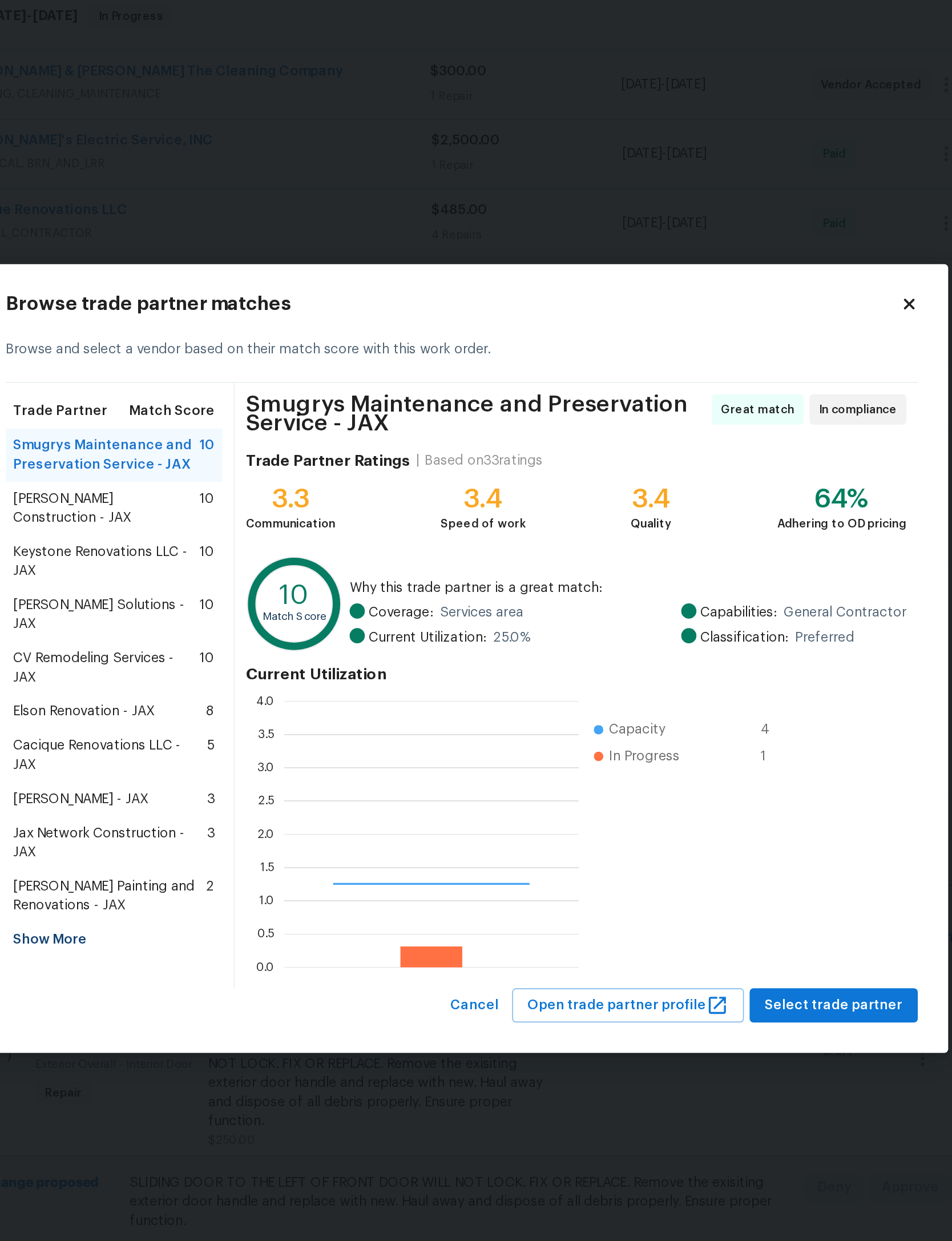
scroll to position [160, 177]
click at [207, 667] on span "Cacique Renovations LLC - JAX" at bounding box center [265, 679] width 117 height 23
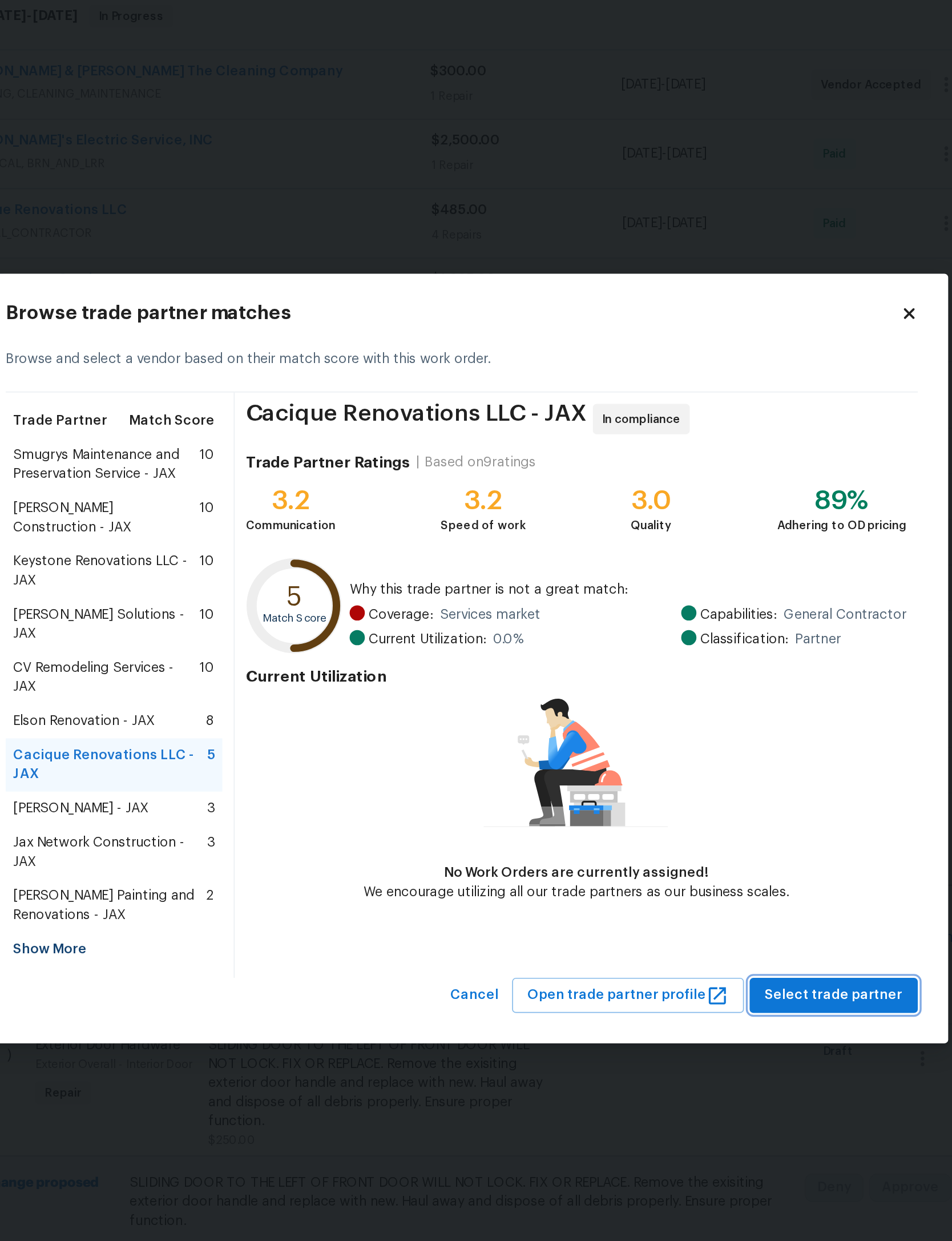
click at [658, 815] on span "Select trade partner" at bounding box center [700, 822] width 82 height 14
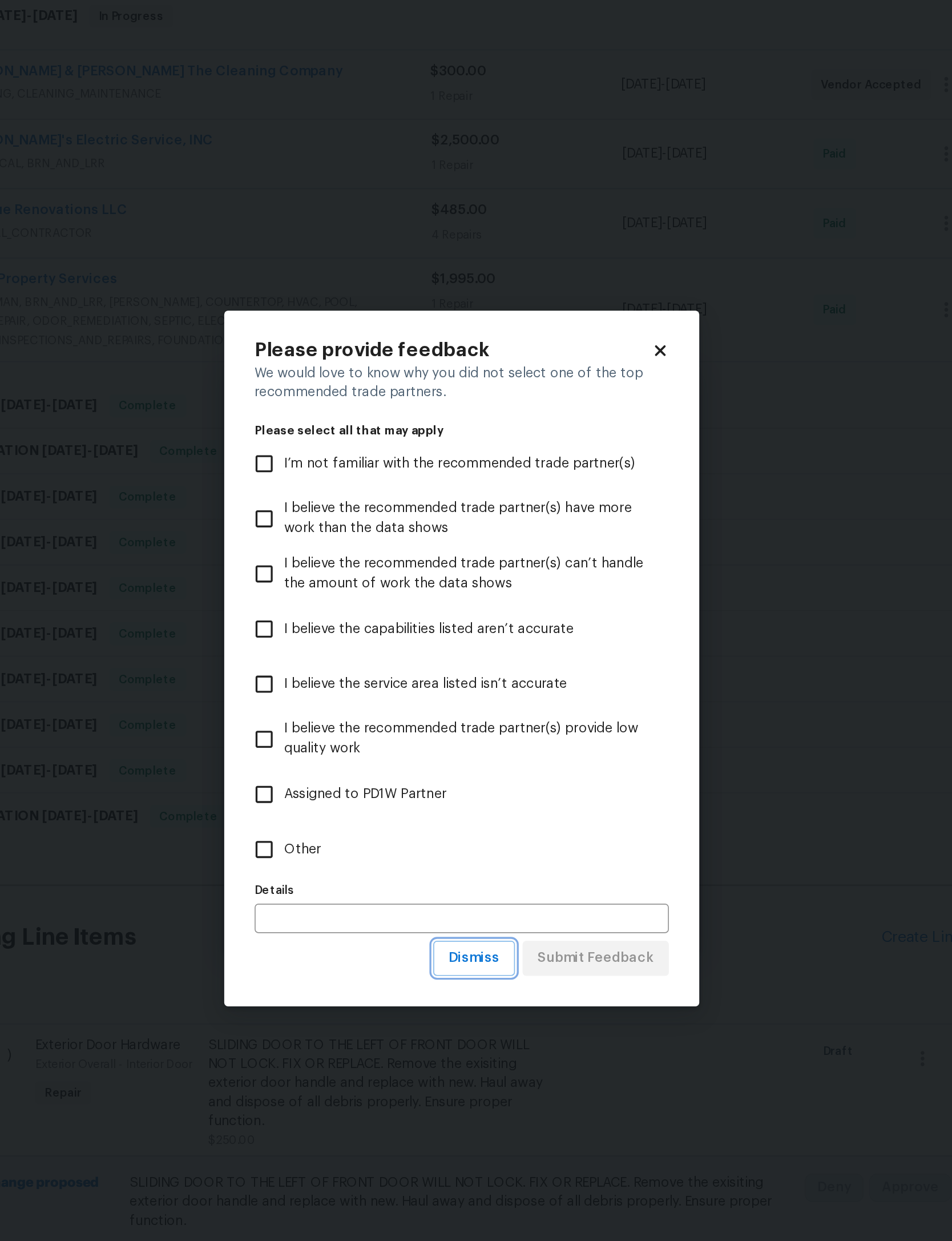
click at [468, 793] on span "Dismiss" at bounding box center [484, 800] width 31 height 14
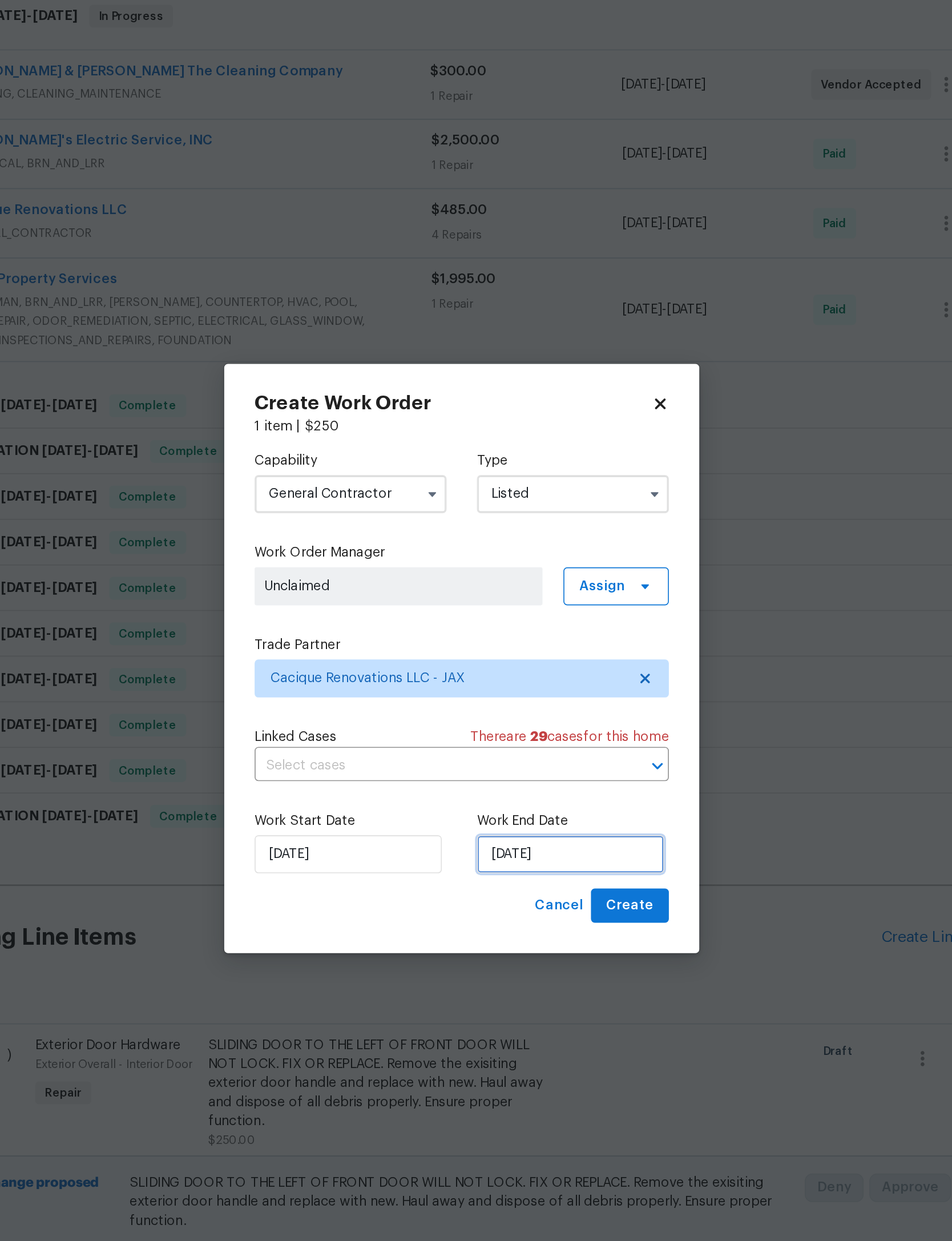
click at [485, 727] on input "[DATE]" at bounding box center [541, 738] width 112 height 23
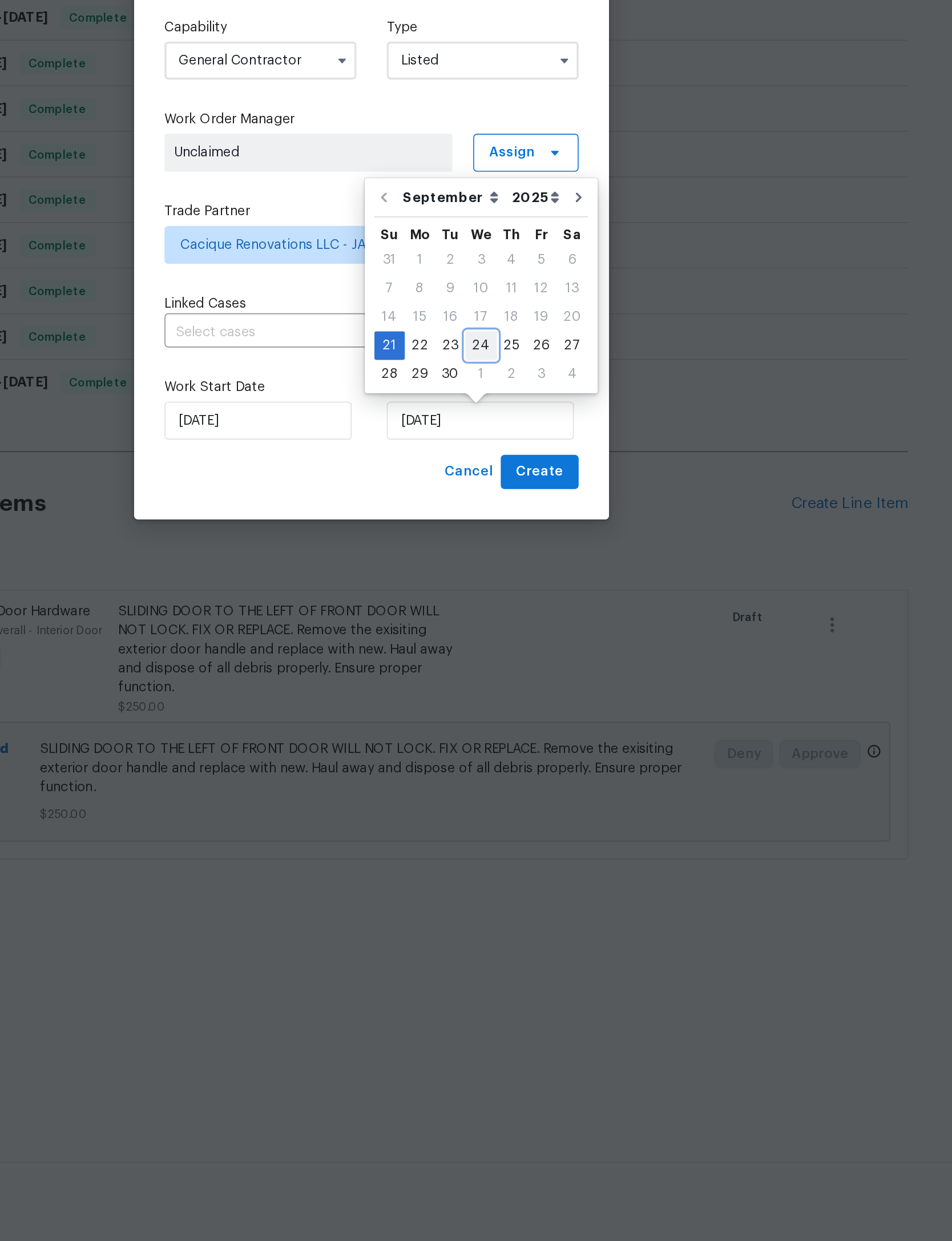
click at [532, 685] on div "24" at bounding box center [542, 693] width 19 height 16
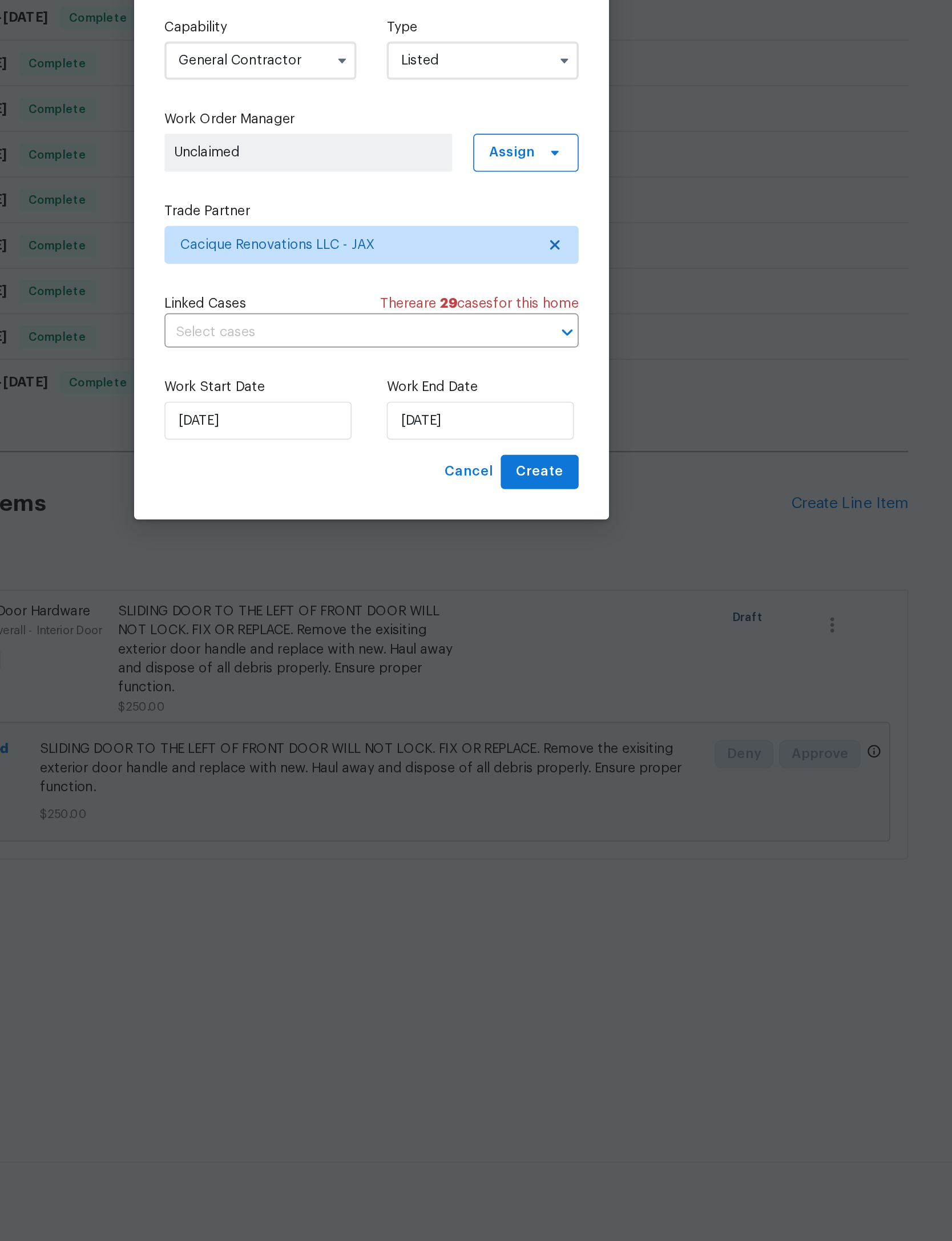
type input "[DATE]"
click at [554, 758] on button "Create" at bounding box center [577, 769] width 47 height 21
checkbox input "false"
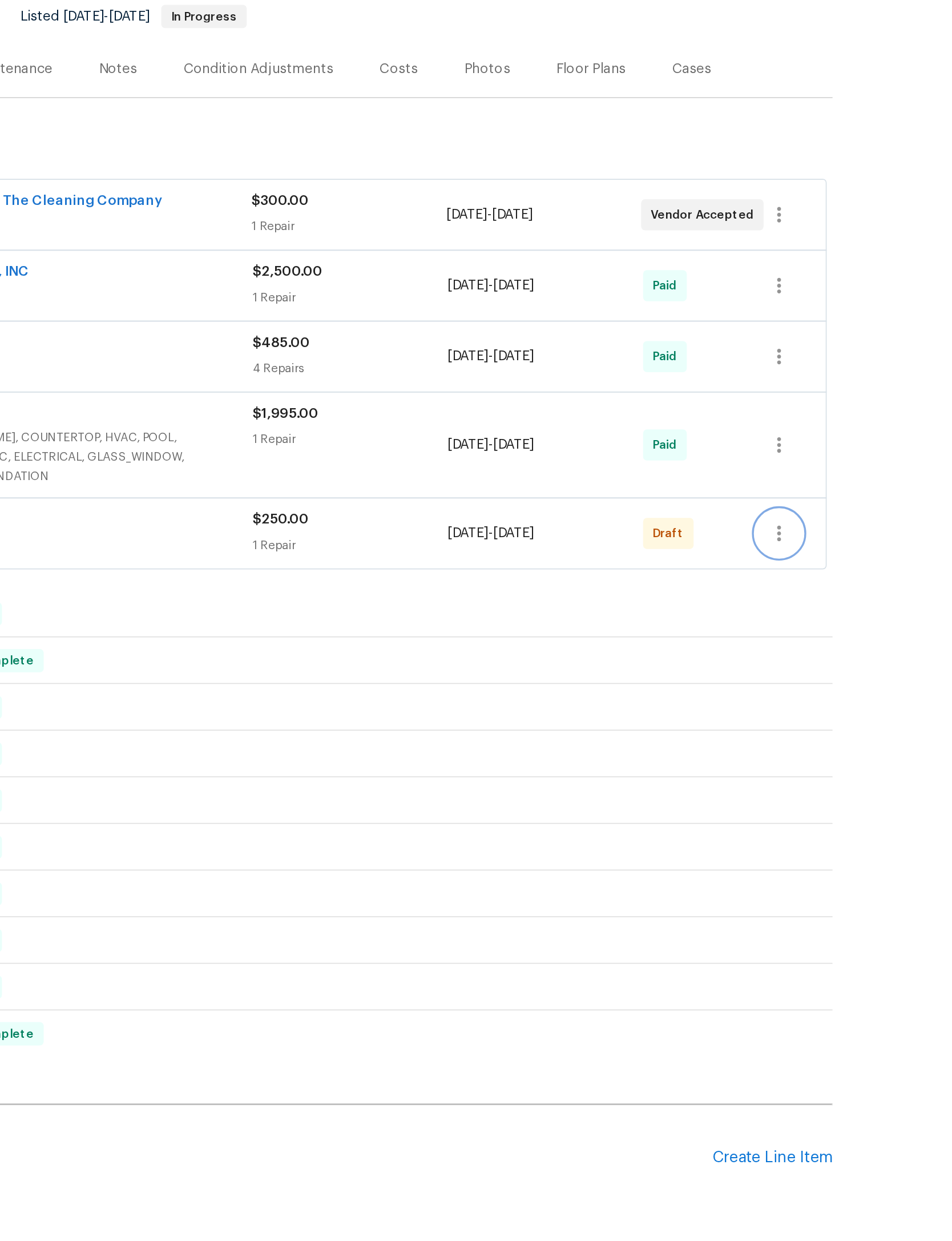
click at [761, 456] on icon "button" at bounding box center [767, 463] width 14 height 14
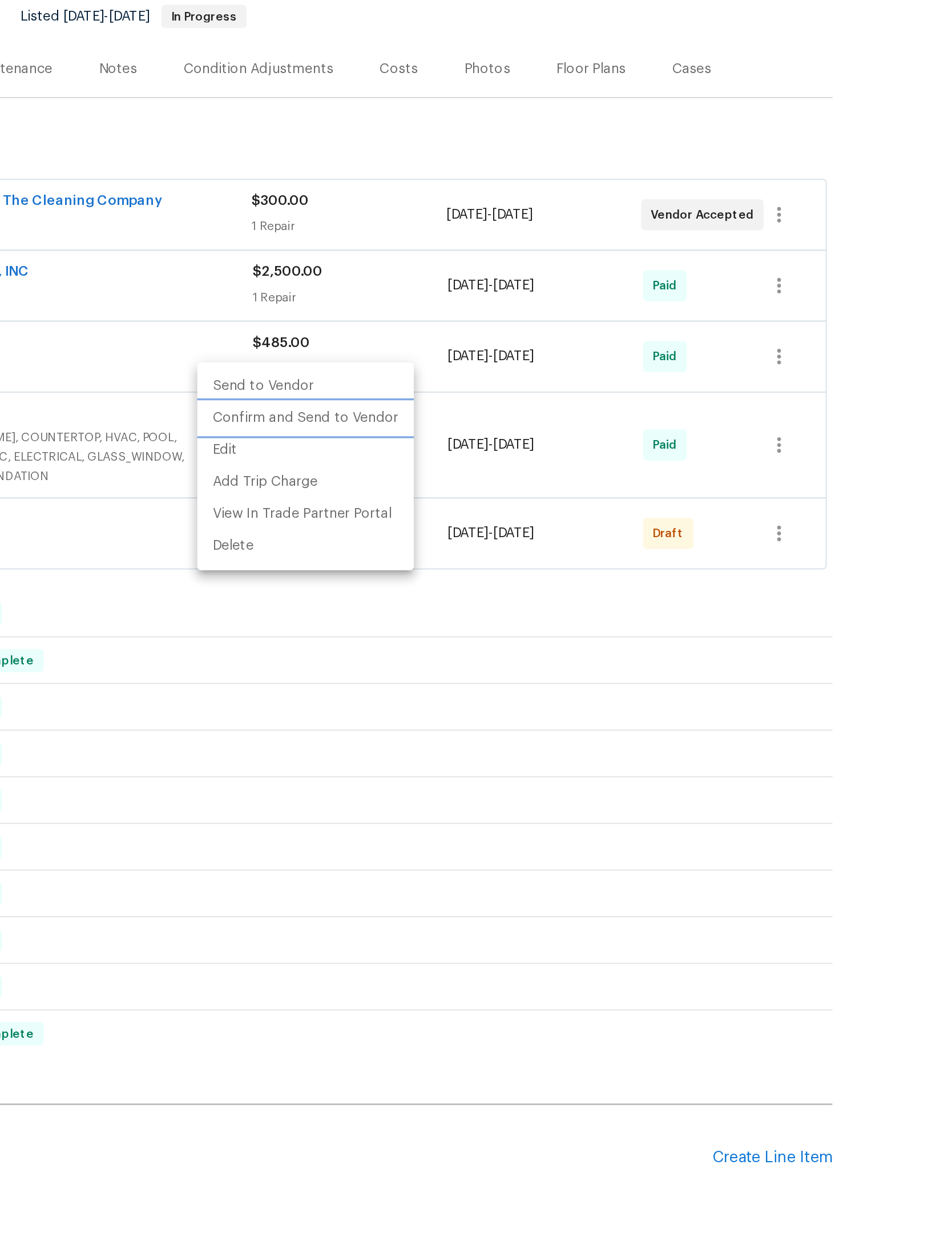
click at [425, 386] on li "Confirm and Send to Vendor" at bounding box center [488, 395] width 127 height 19
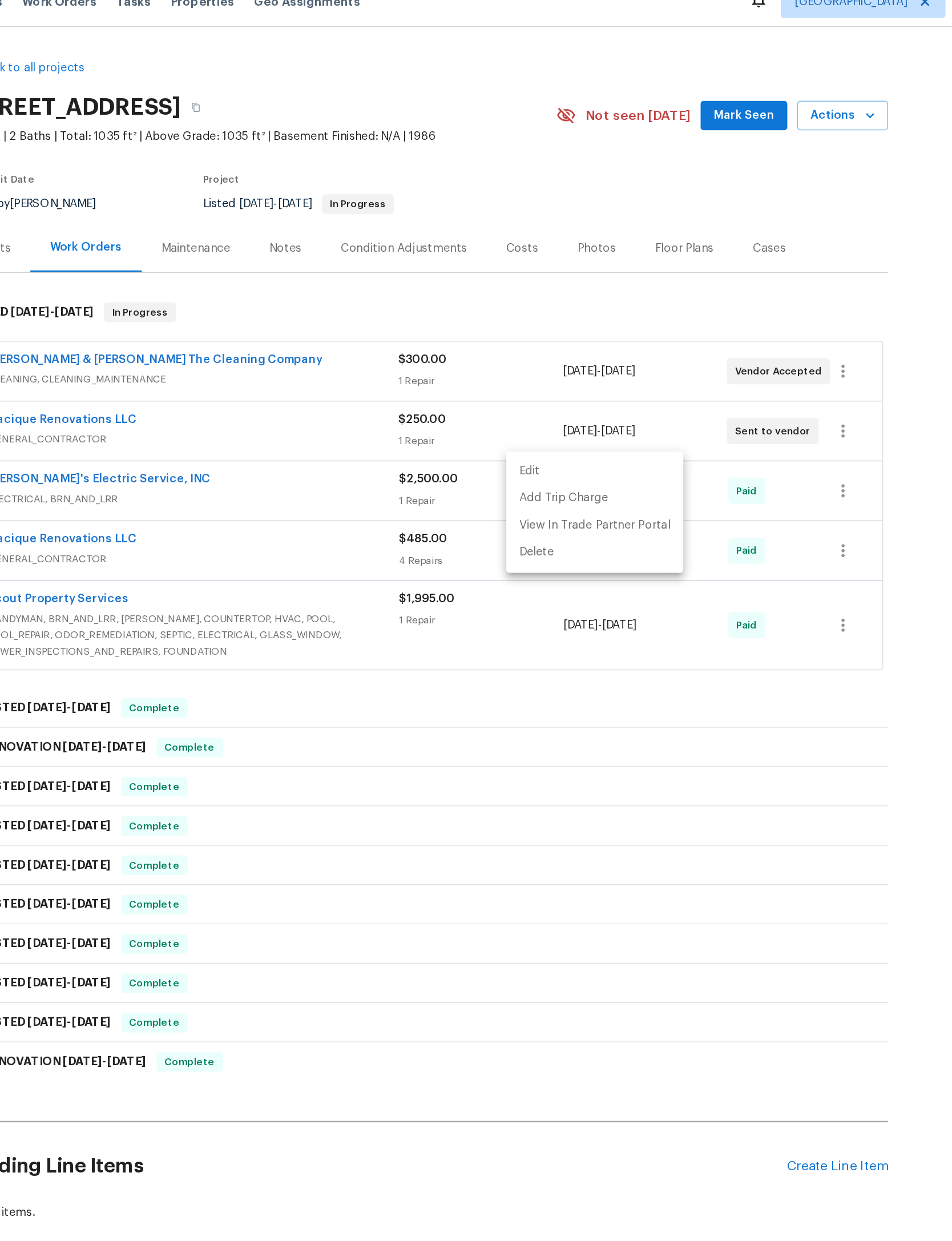
click at [512, 96] on div at bounding box center [476, 620] width 952 height 1241
click at [677, 92] on span "Mark Seen" at bounding box center [697, 98] width 42 height 14
